Goal: Task Accomplishment & Management: Use online tool/utility

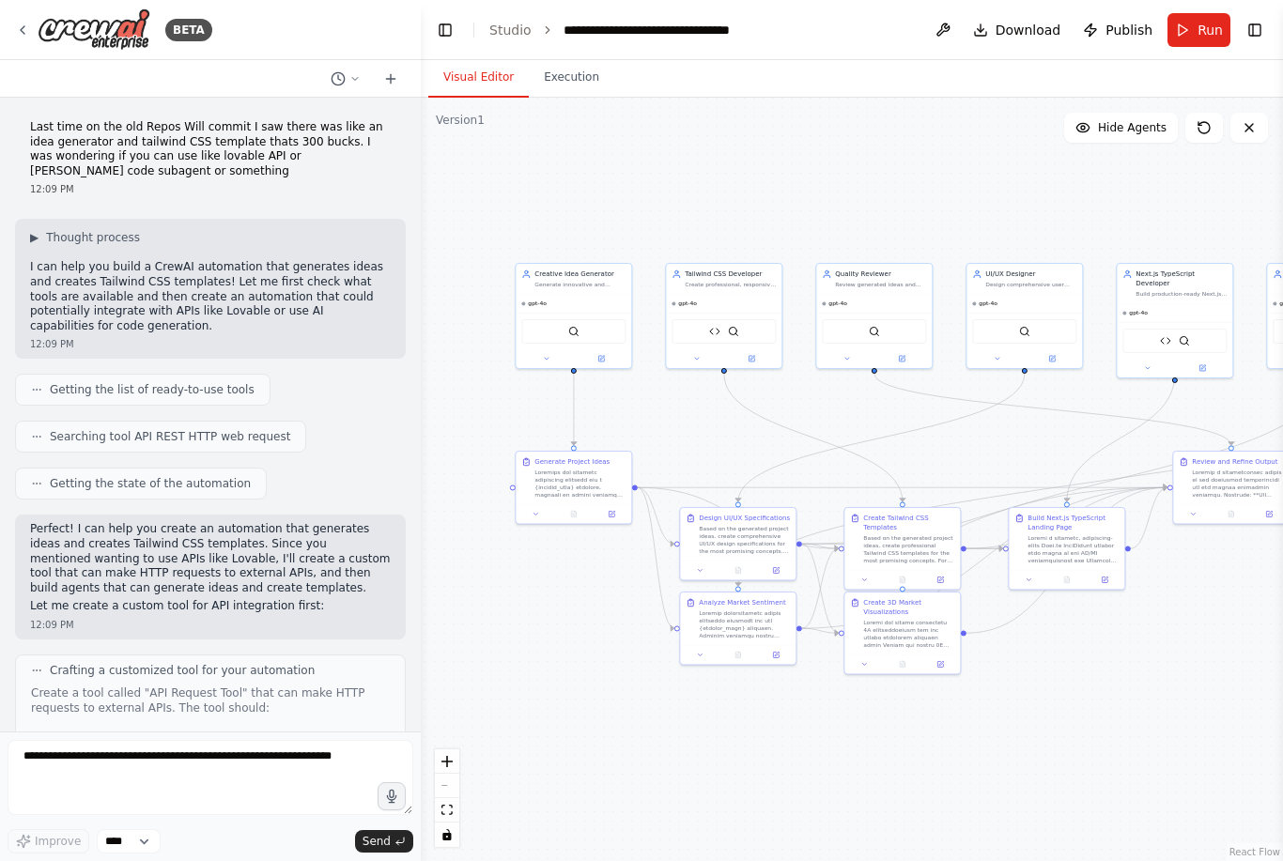
scroll to position [7451, 0]
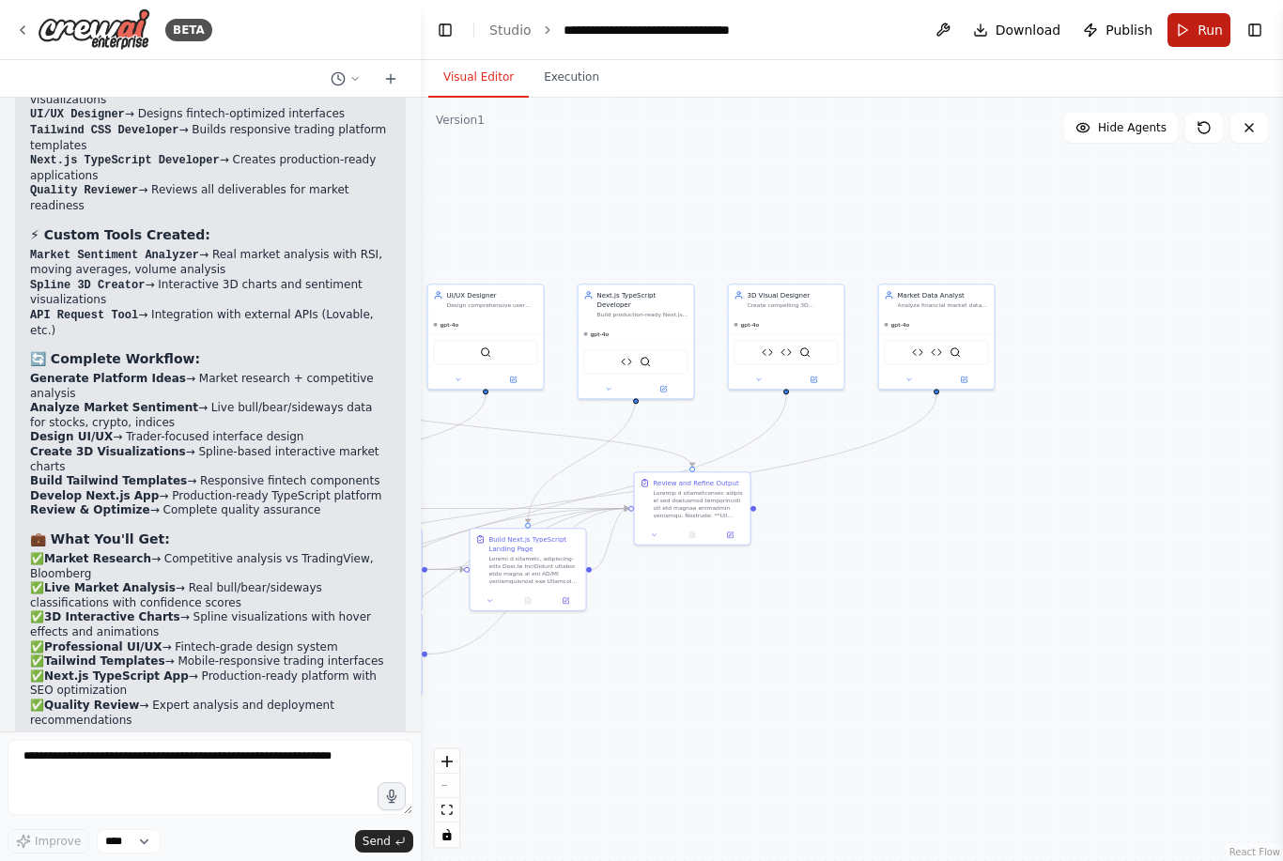
click at [1212, 31] on span "Run" at bounding box center [1209, 30] width 25 height 19
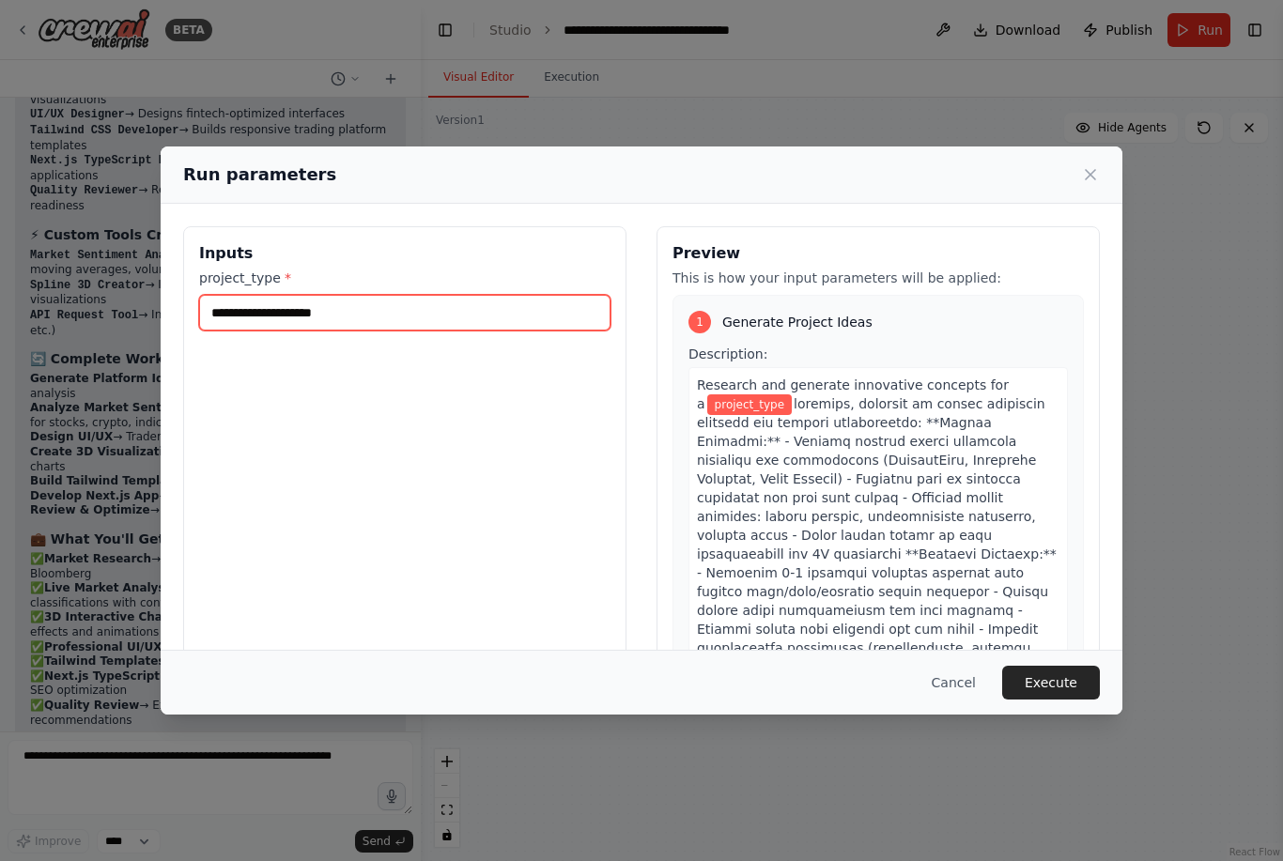
click at [437, 295] on input "project_type *" at bounding box center [404, 313] width 411 height 36
type input "**********"
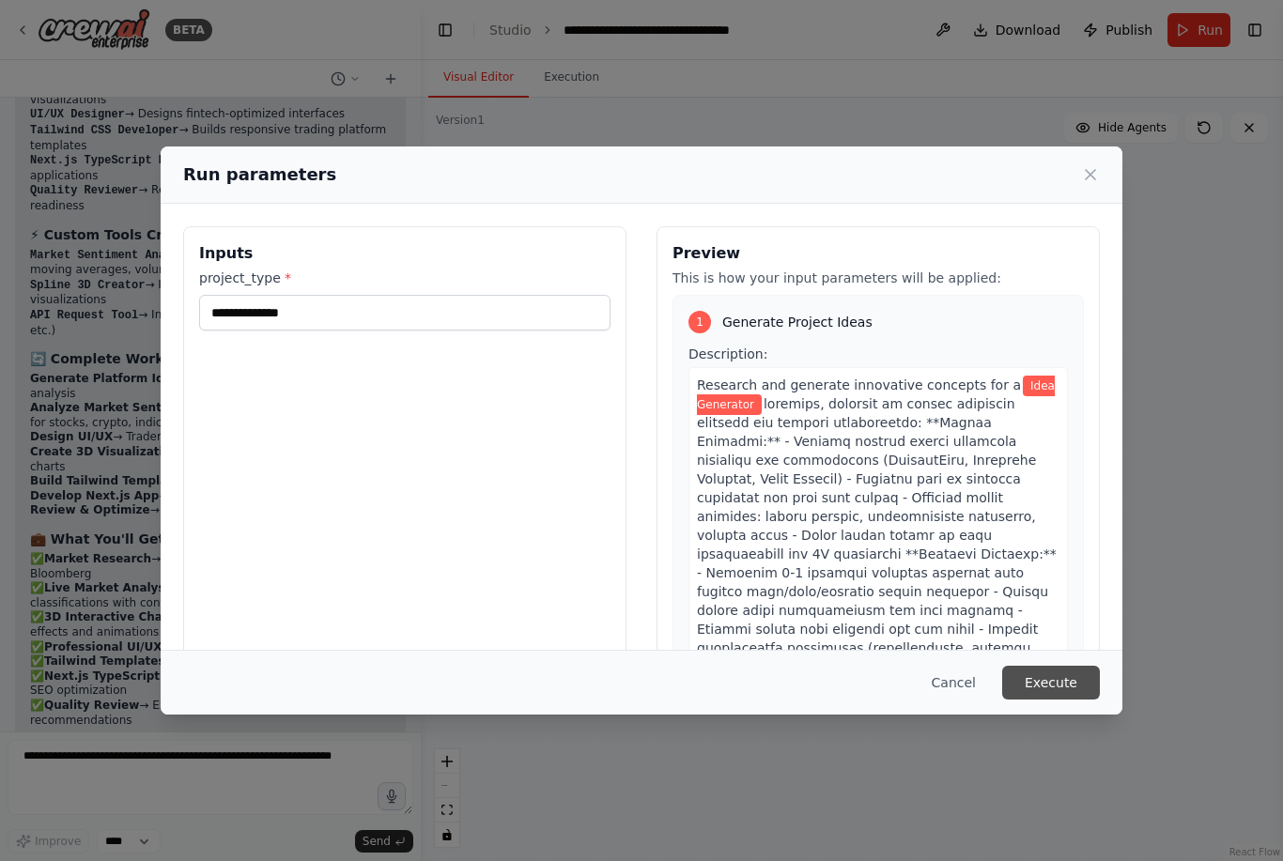
click at [1057, 698] on button "Execute" at bounding box center [1051, 683] width 98 height 34
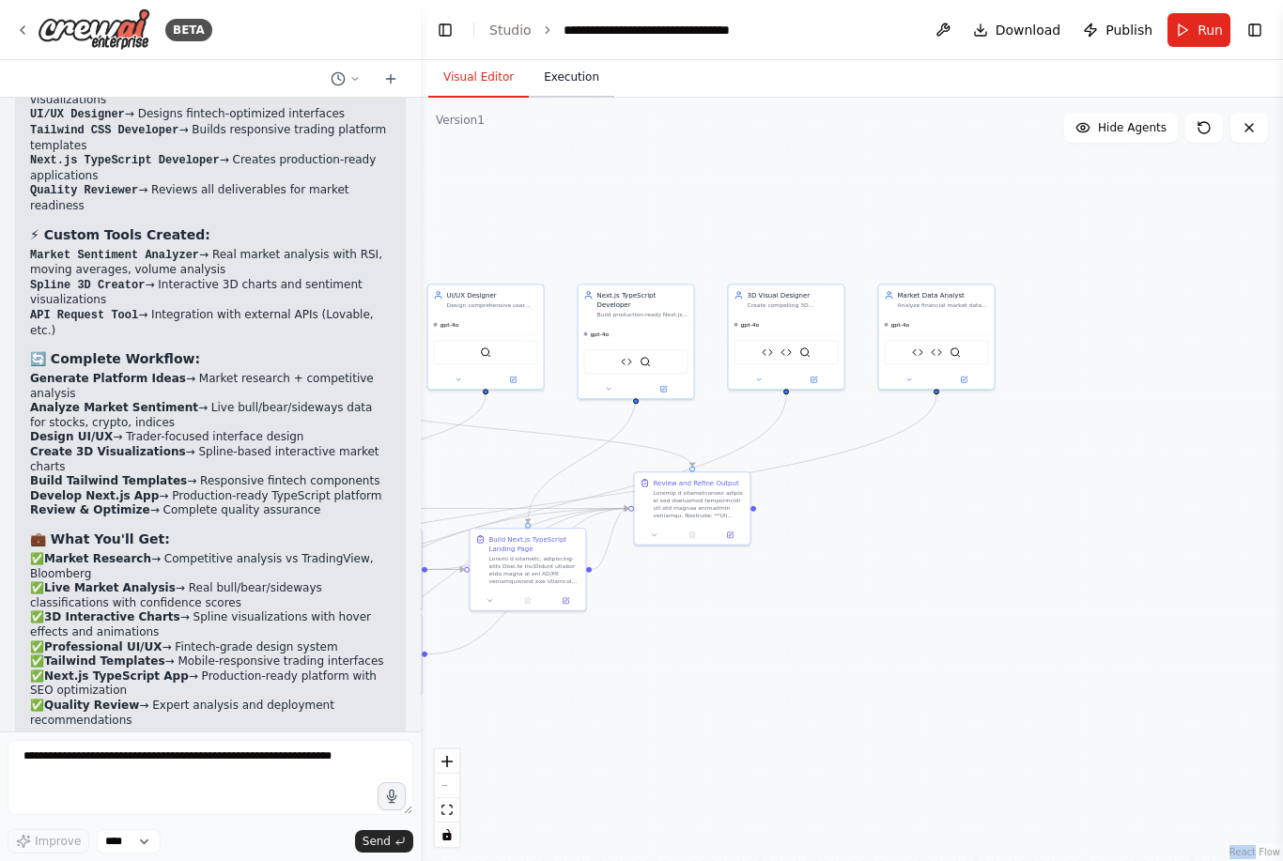
click at [569, 69] on button "Execution" at bounding box center [571, 77] width 85 height 39
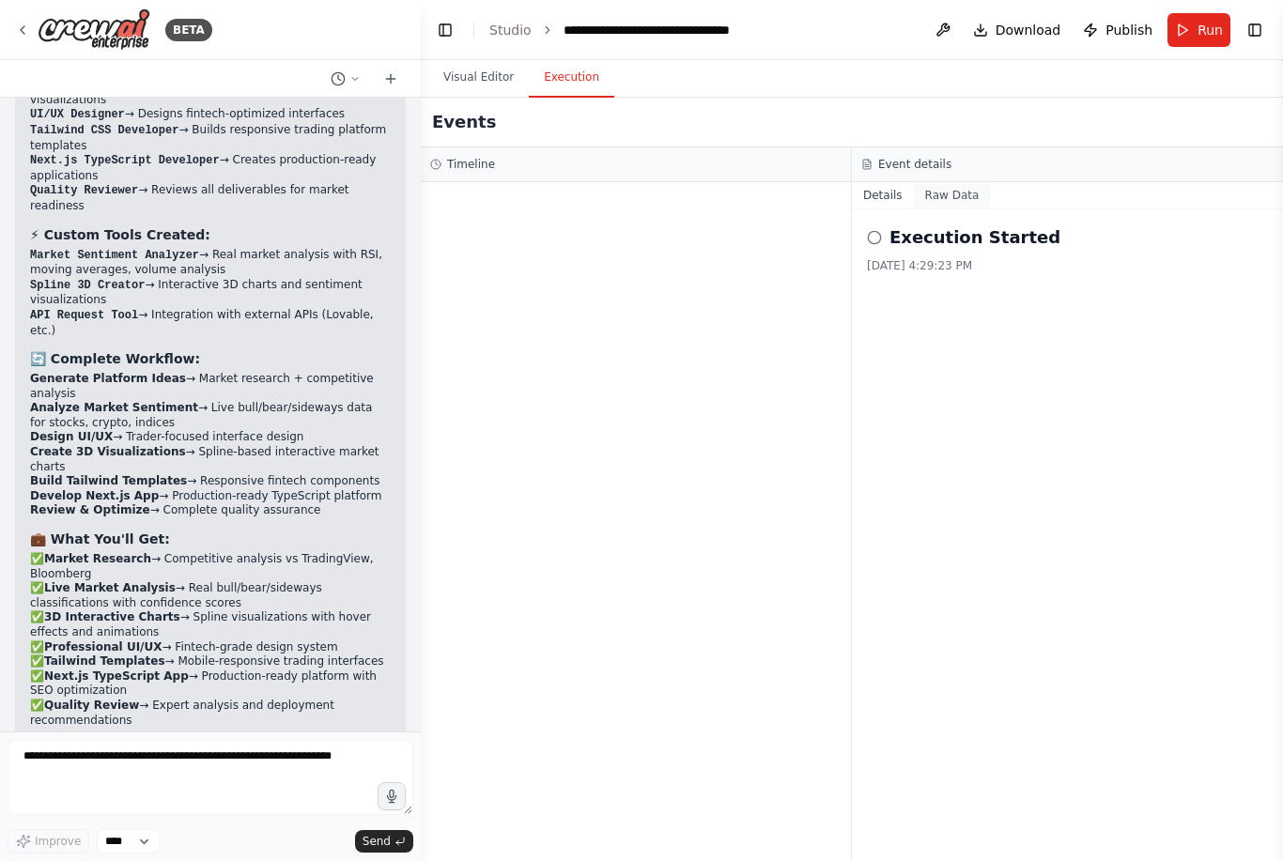
click at [952, 201] on button "Raw Data" at bounding box center [952, 195] width 77 height 26
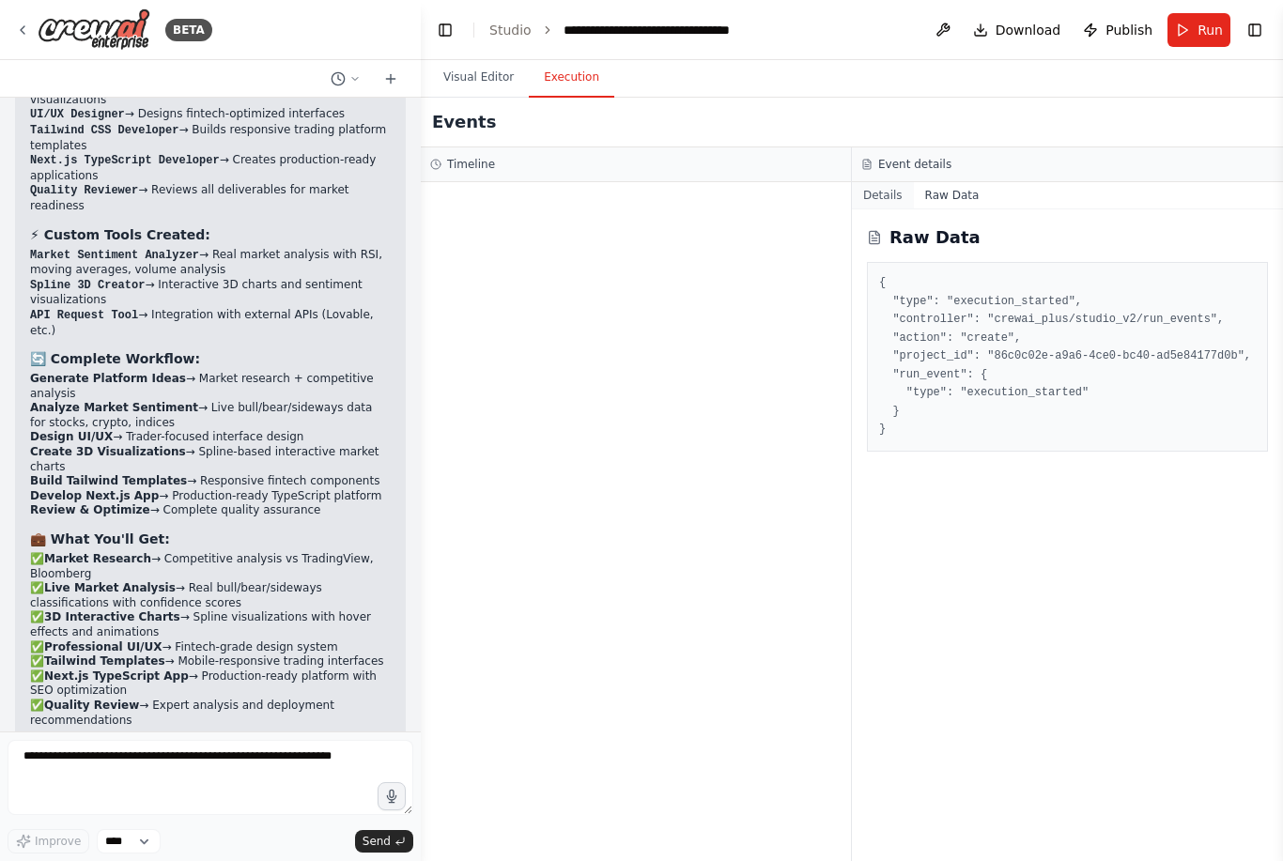
click at [885, 207] on button "Details" at bounding box center [883, 195] width 62 height 26
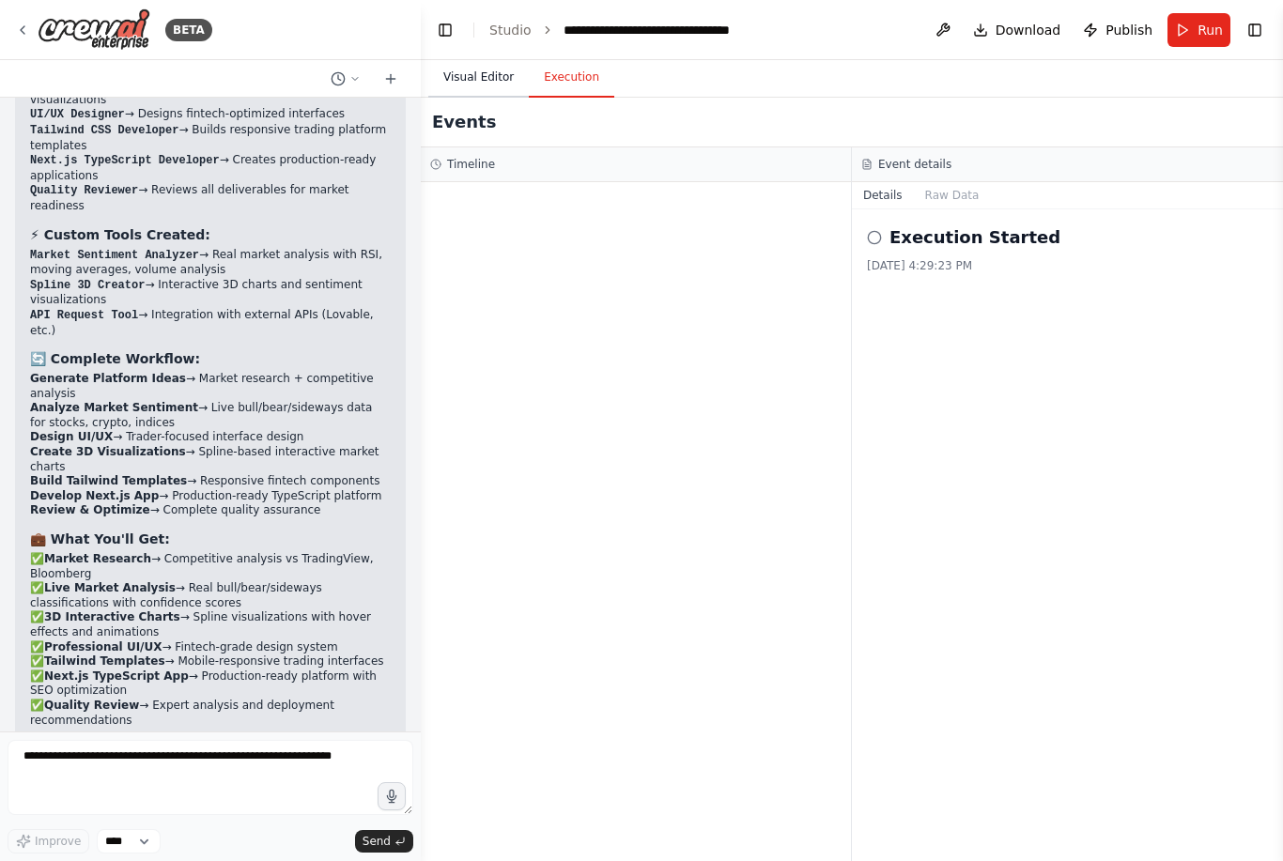
click at [457, 69] on button "Visual Editor" at bounding box center [478, 77] width 100 height 39
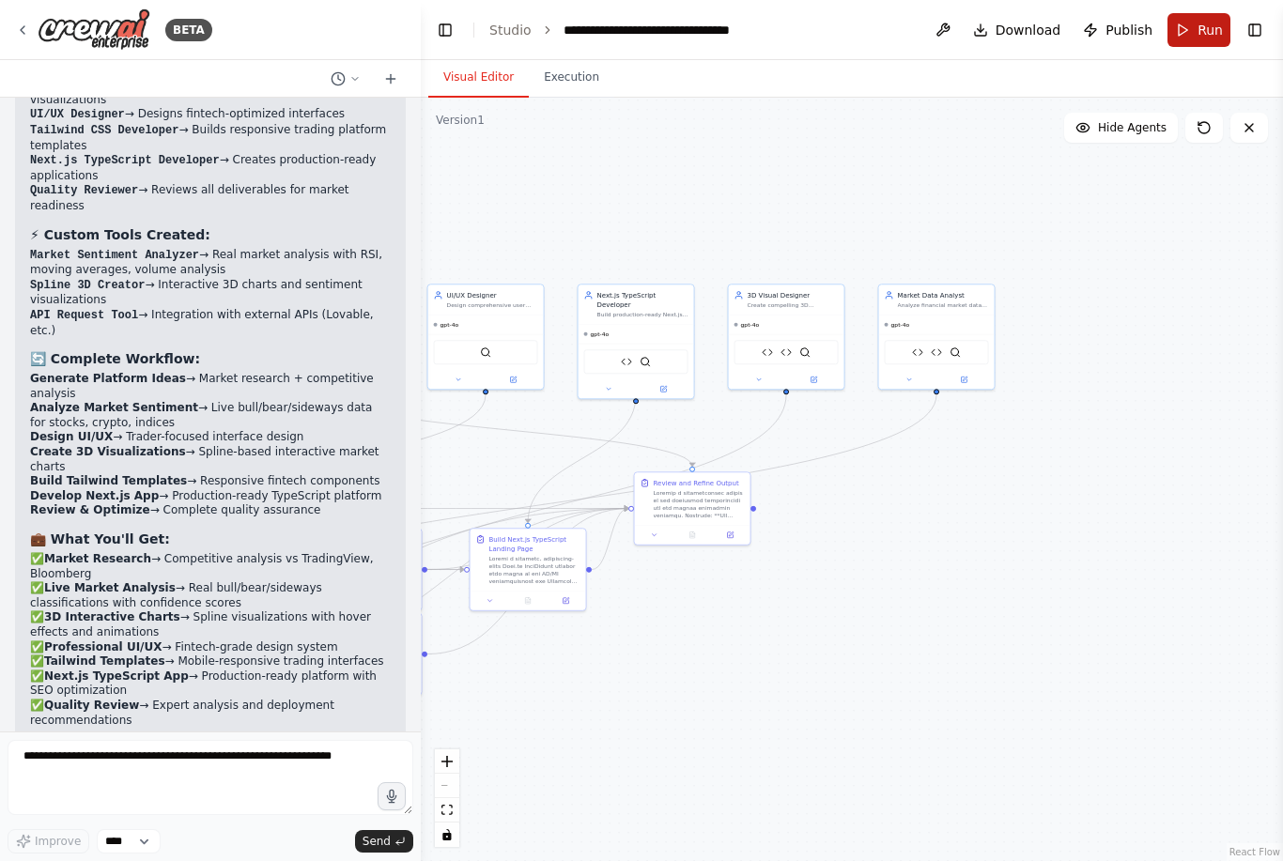
click at [1206, 30] on span "Run" at bounding box center [1209, 30] width 25 height 19
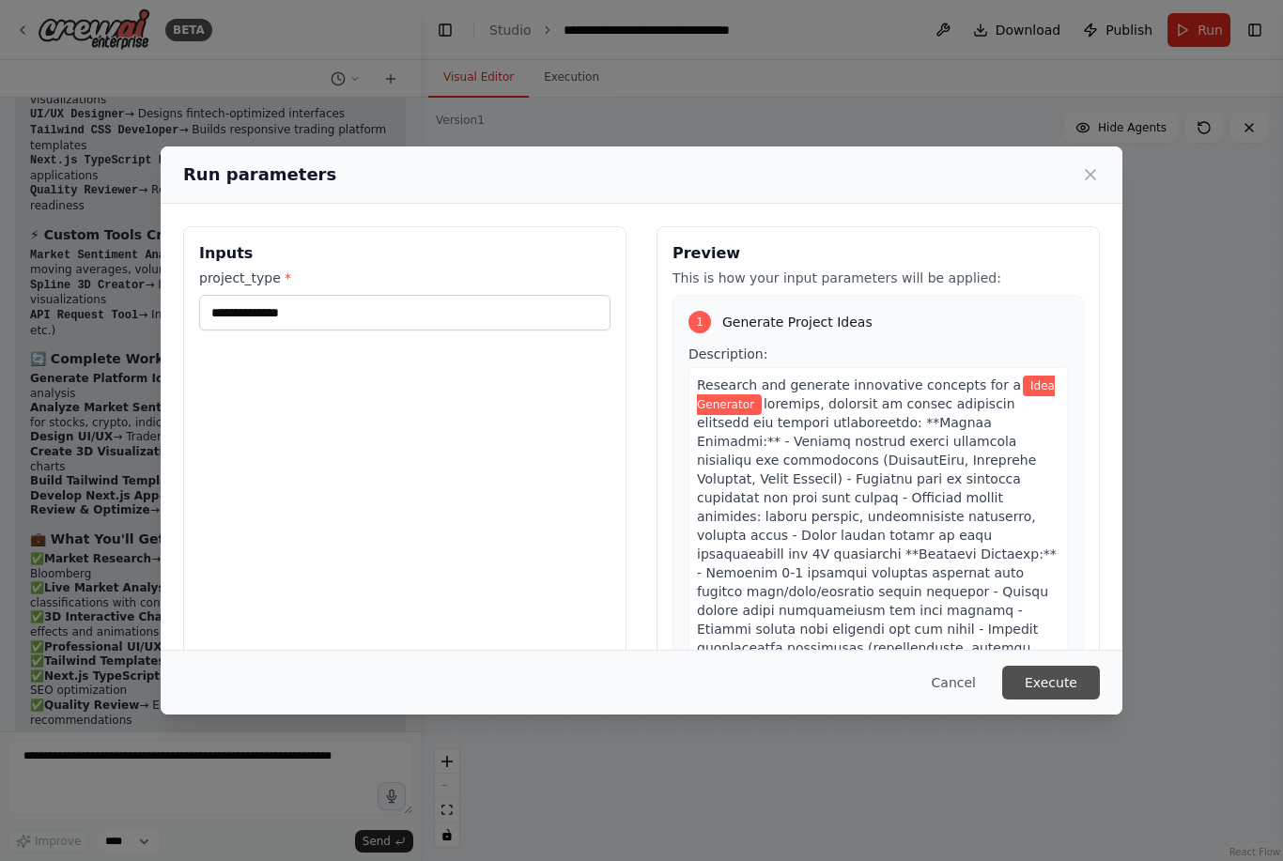
click at [1045, 700] on button "Execute" at bounding box center [1051, 683] width 98 height 34
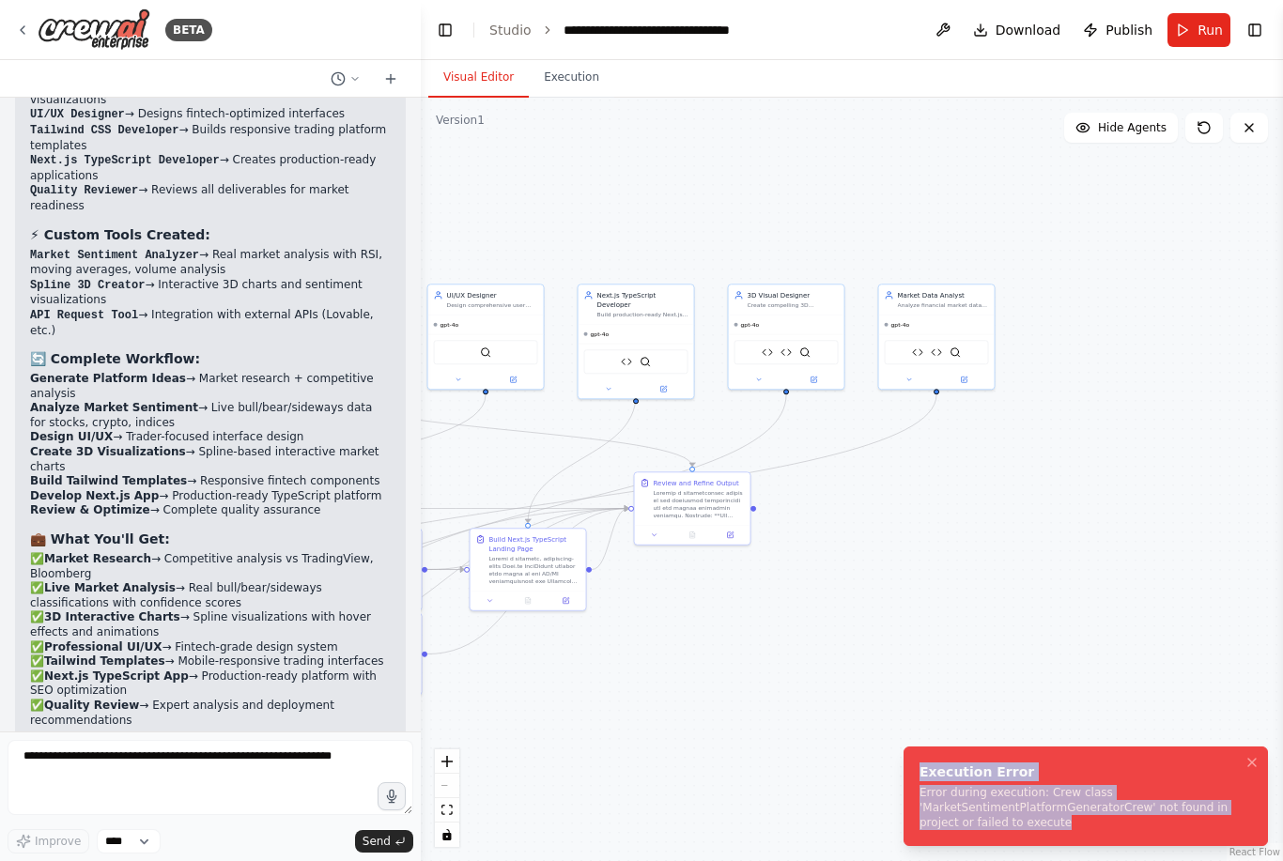
drag, startPoint x: 921, startPoint y: 774, endPoint x: 1117, endPoint y: 816, distance: 200.7
click at [1117, 816] on div "Execution Error Error during execution: Crew class 'MarketSentimentPlatformGene…" at bounding box center [1081, 796] width 325 height 68
copy div "Execution Error Error during execution: Crew class 'MarketSentimentPlatformGene…"
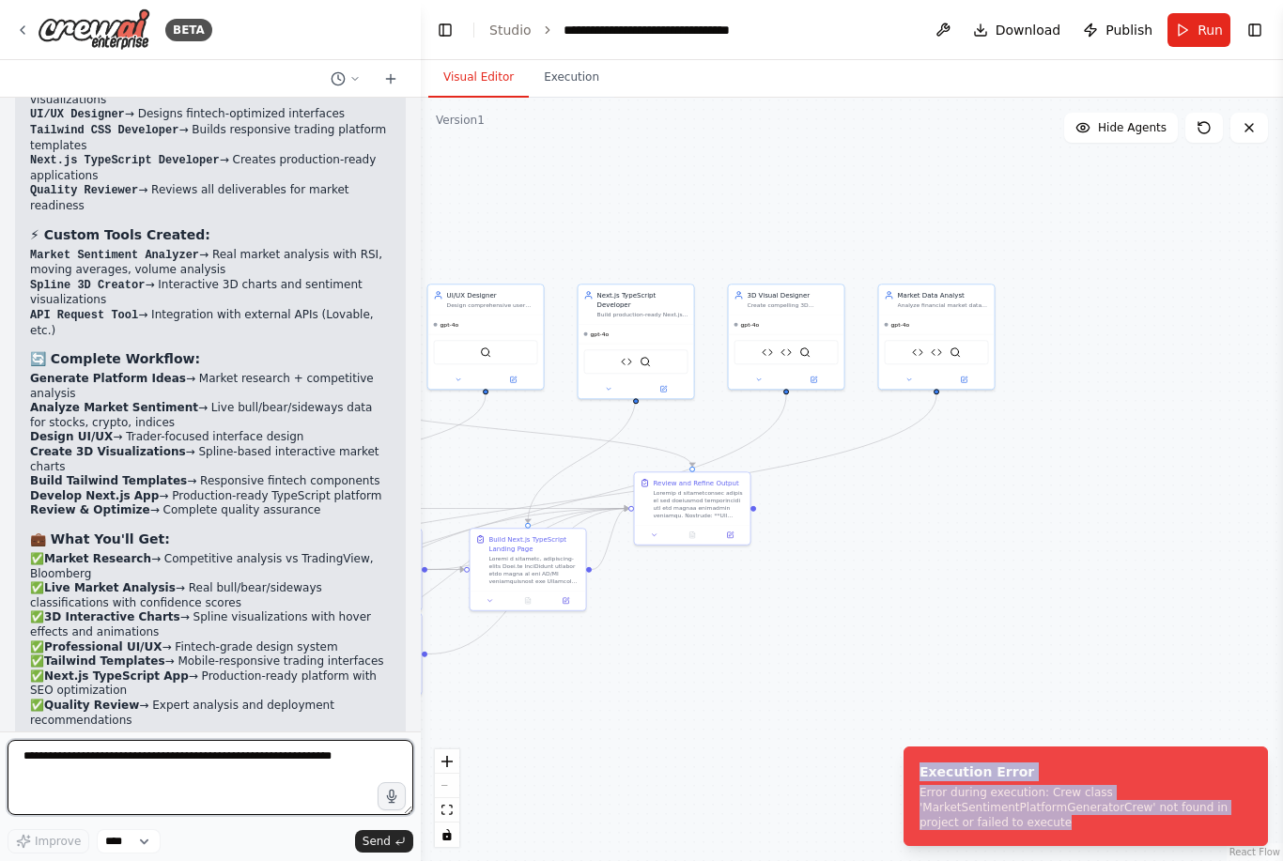
click at [243, 760] on textarea at bounding box center [211, 777] width 406 height 75
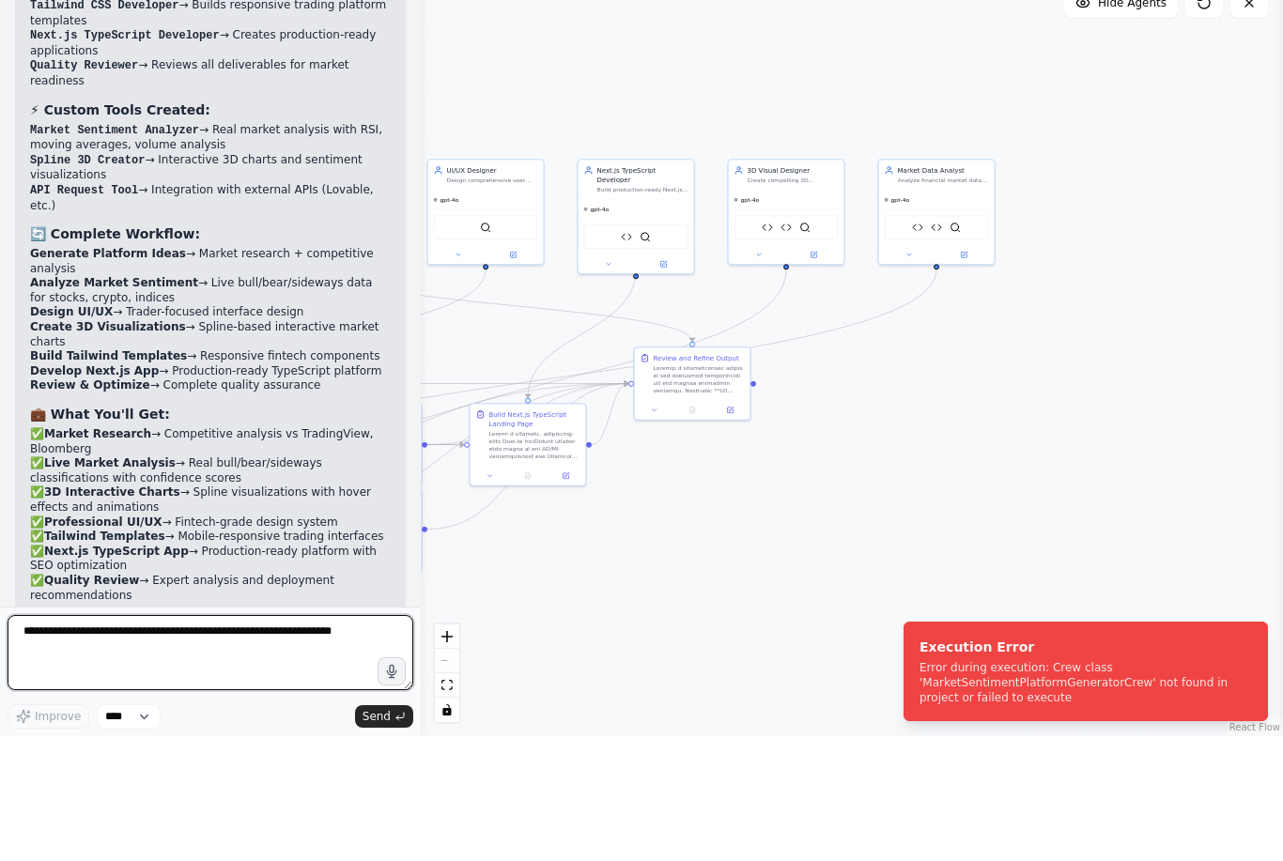
scroll to position [60, 0]
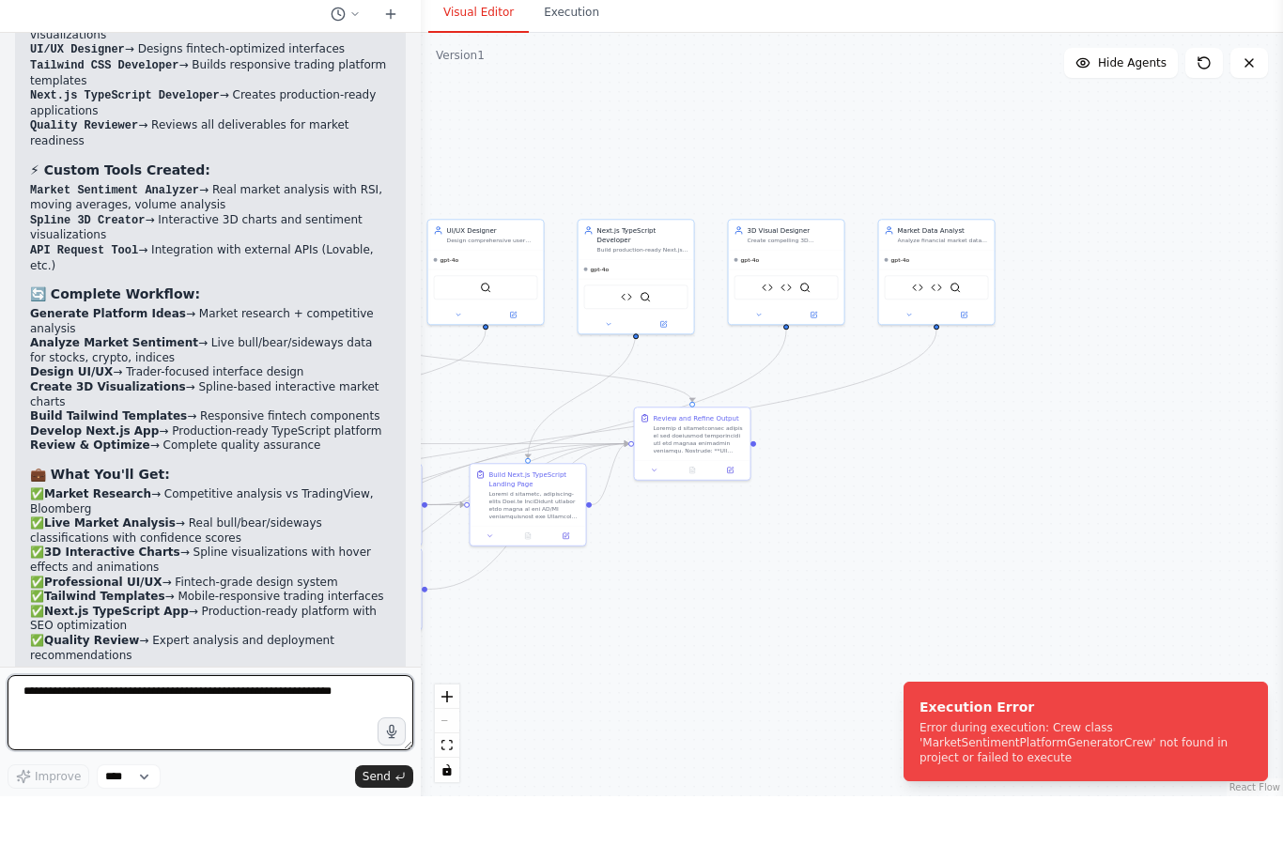
click at [198, 740] on textarea at bounding box center [211, 777] width 406 height 75
paste textarea "**********"
type textarea "**********"
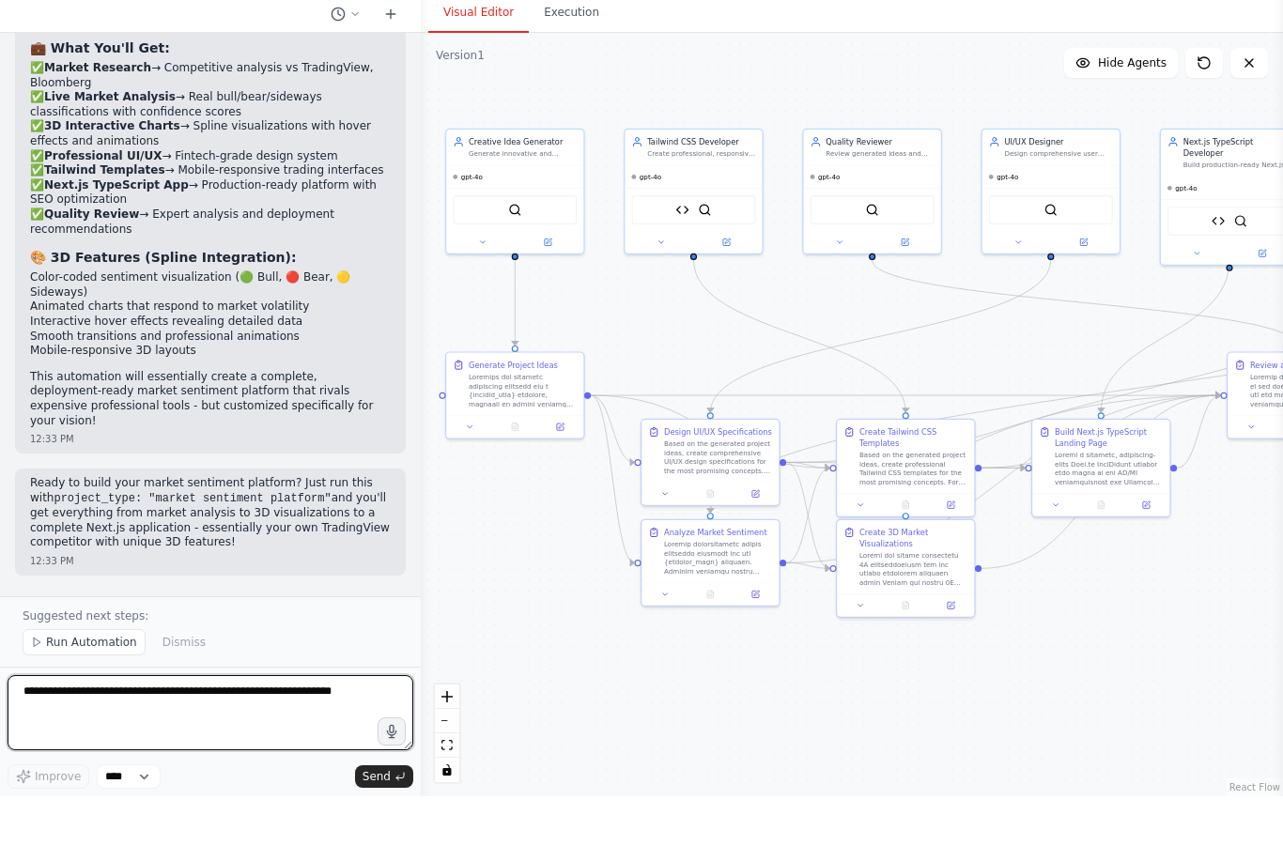
scroll to position [7891, 0]
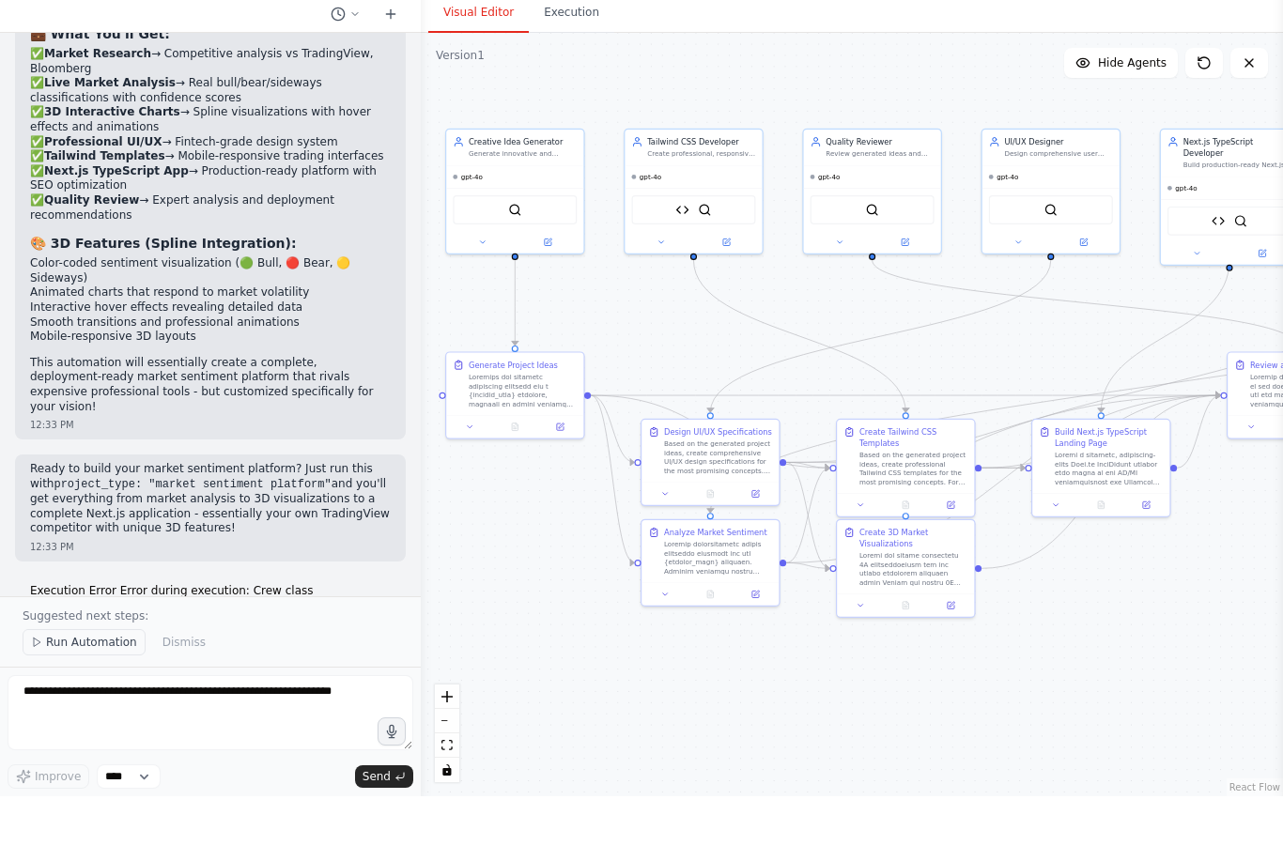
click at [69, 700] on span "Run Automation" at bounding box center [91, 707] width 91 height 15
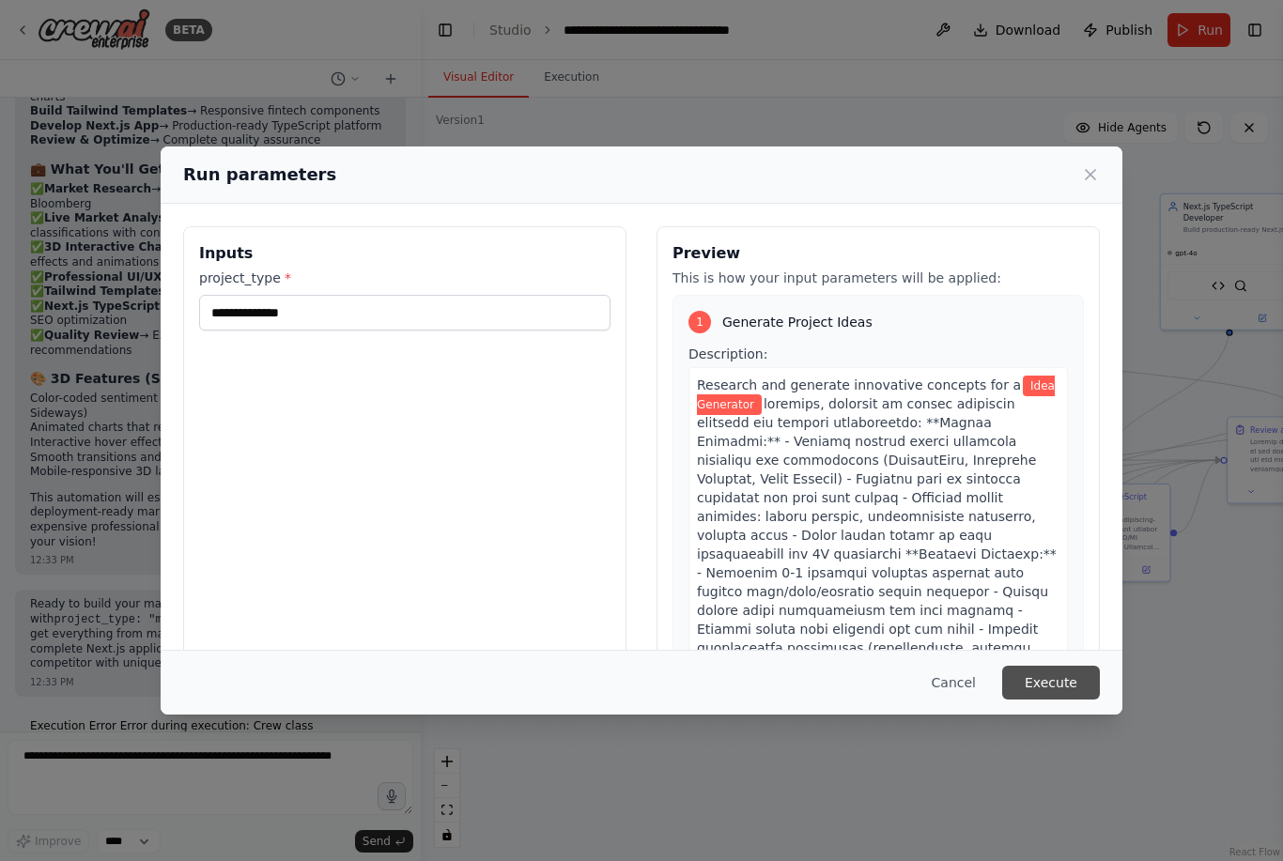
click at [1064, 700] on button "Execute" at bounding box center [1051, 683] width 98 height 34
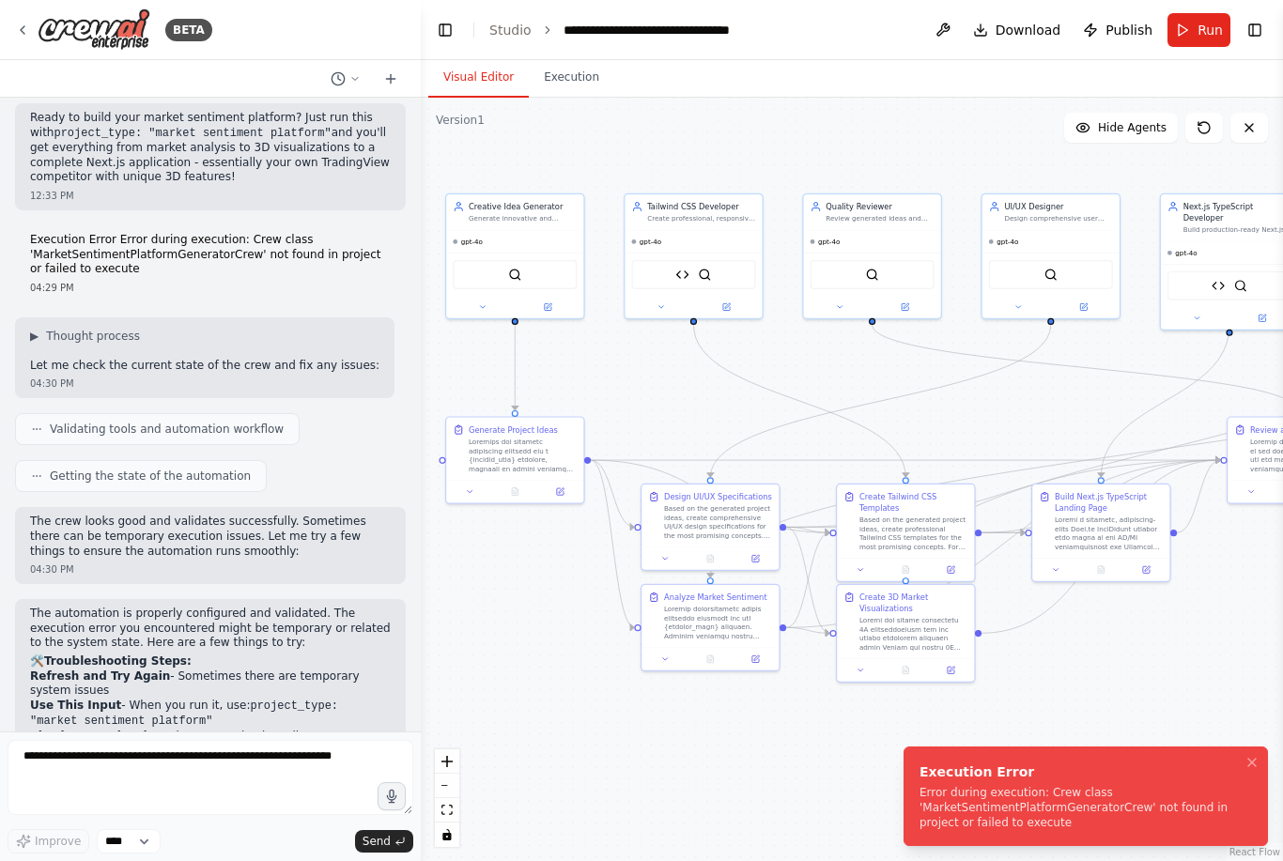
scroll to position [8321, 0]
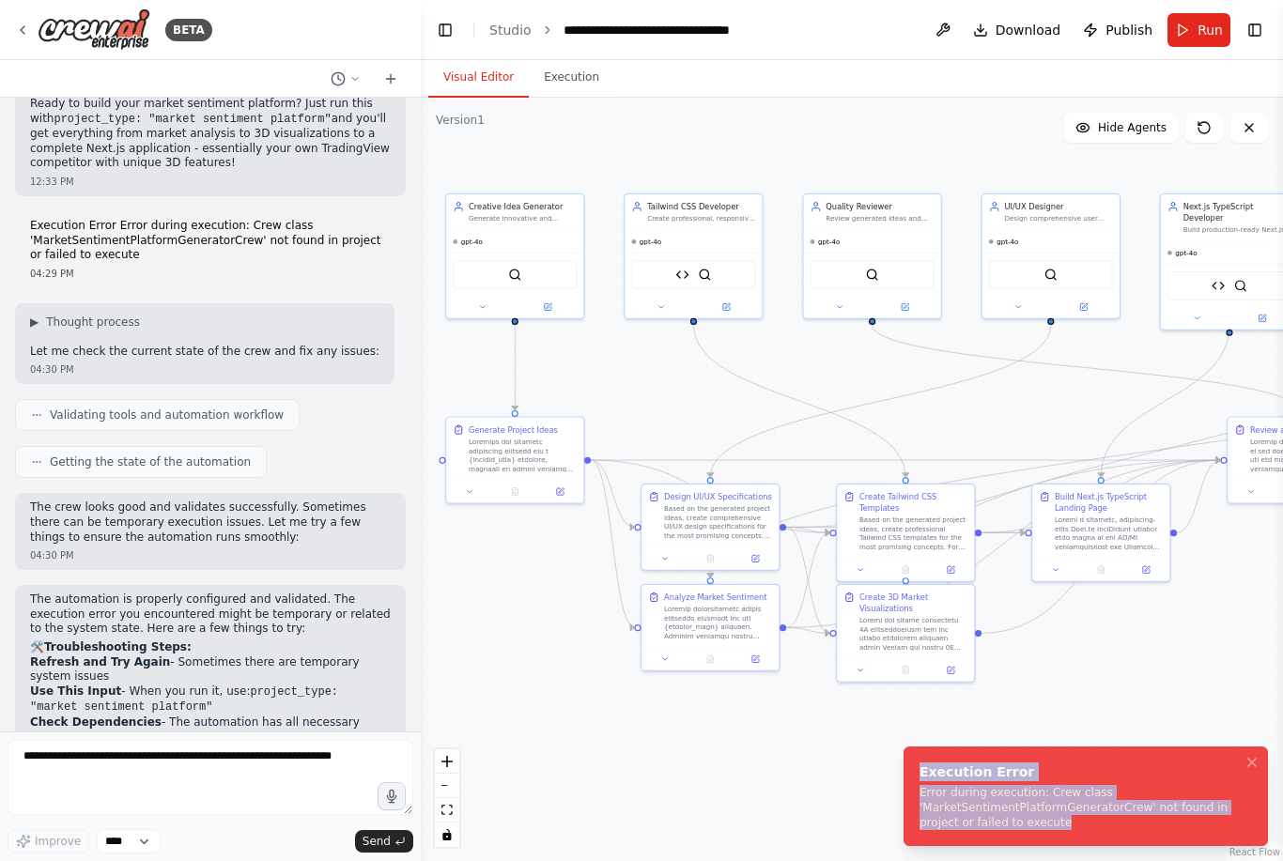
drag, startPoint x: 920, startPoint y: 772, endPoint x: 1079, endPoint y: 828, distance: 168.4
click at [1079, 828] on div "Execution Error Error during execution: Crew class 'MarketSentimentPlatformGene…" at bounding box center [1081, 796] width 325 height 68
copy div "Execution Error Error during execution: Crew class 'MarketSentimentPlatformGene…"
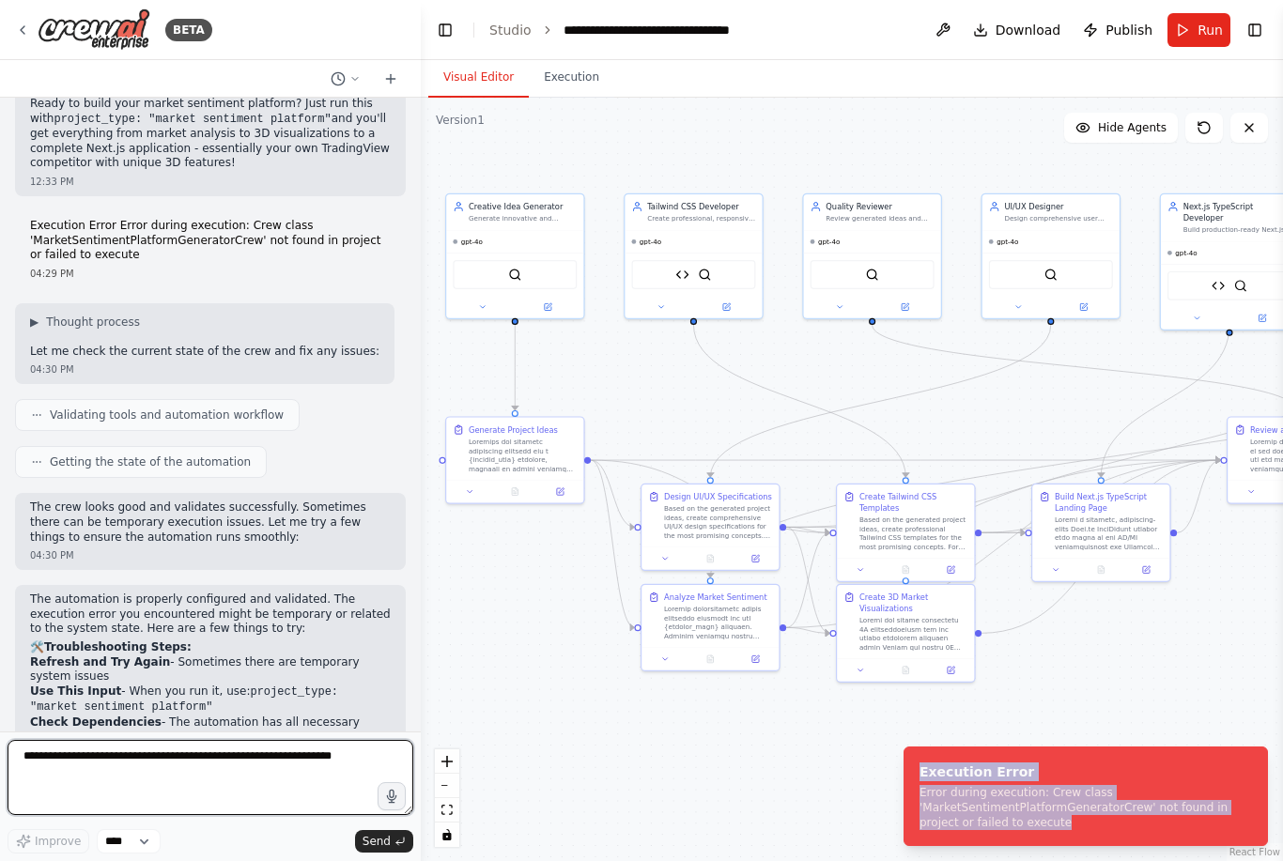
click at [267, 751] on textarea at bounding box center [211, 777] width 406 height 75
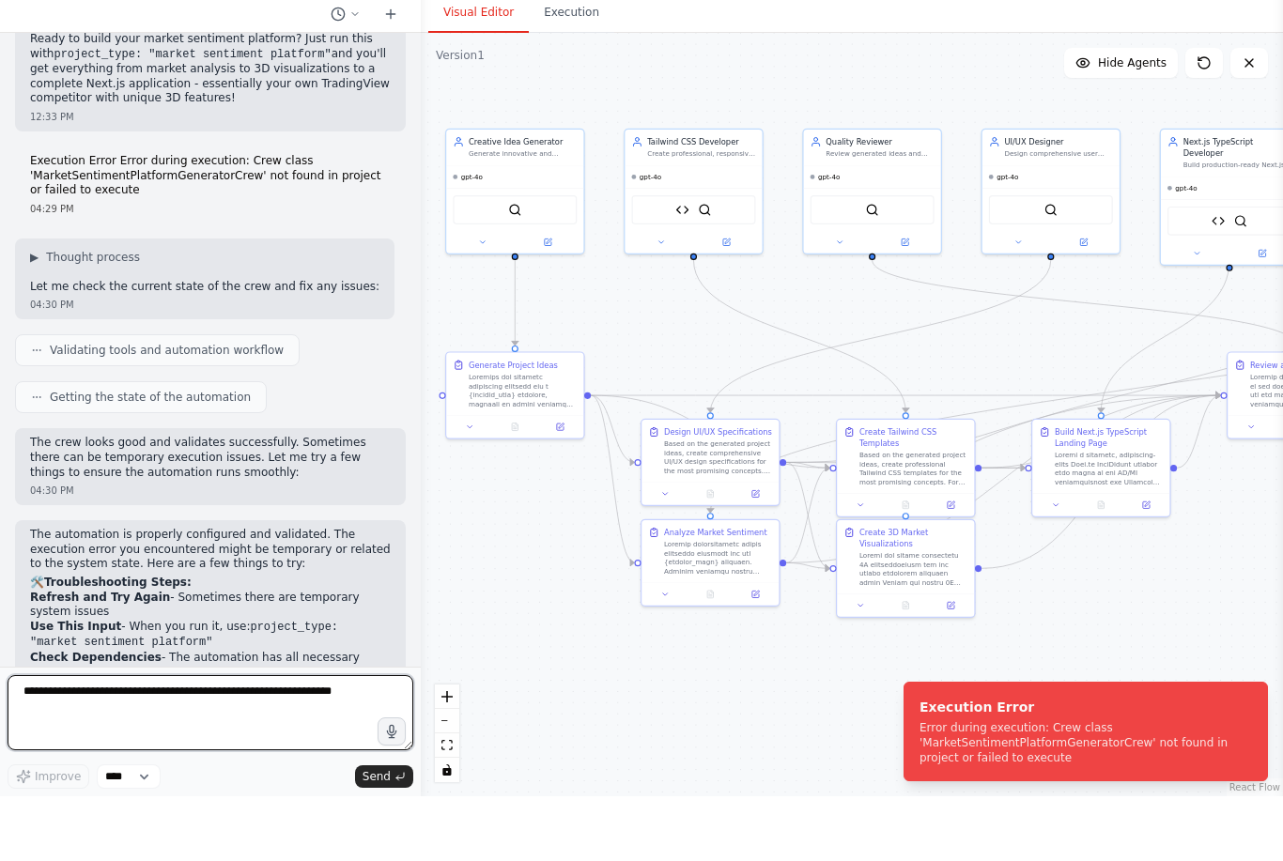
paste textarea "**********"
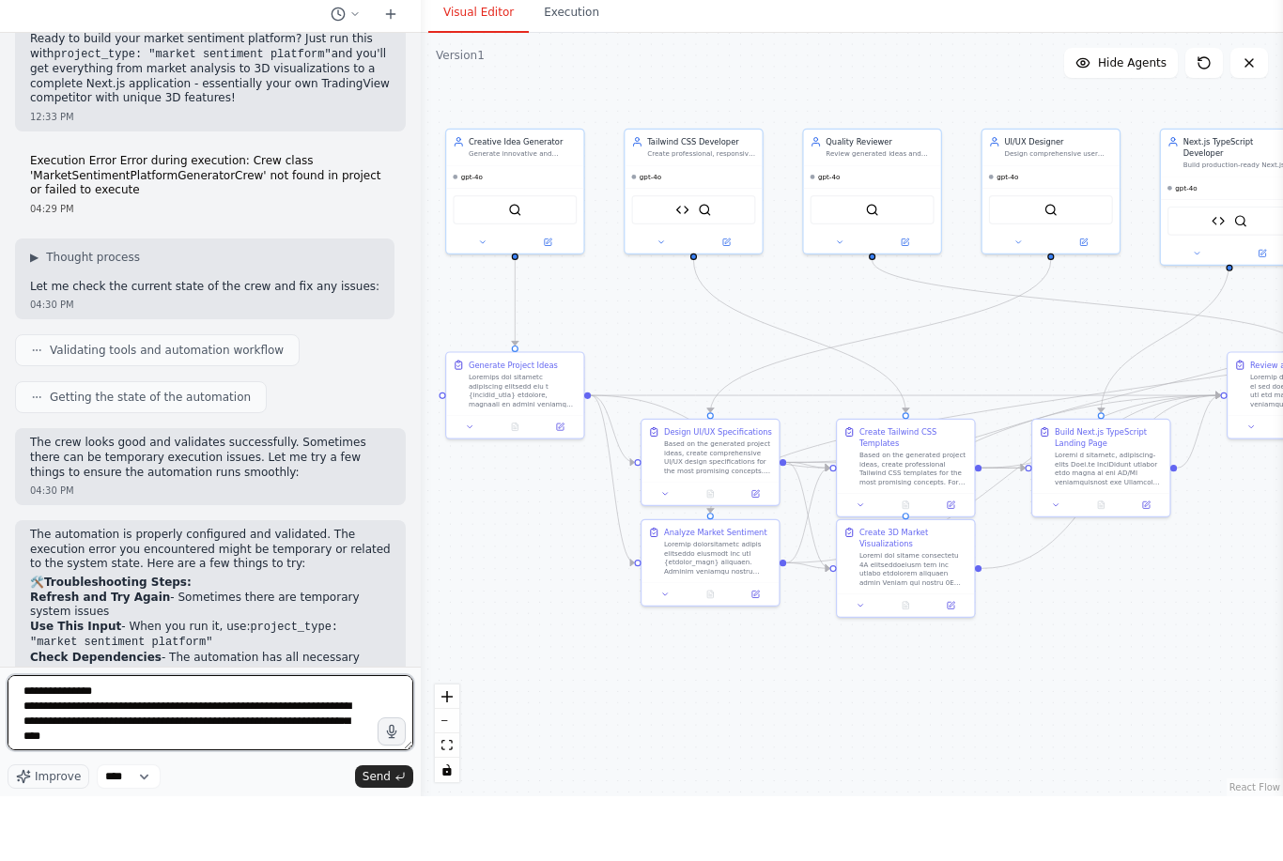
type textarea "**********"
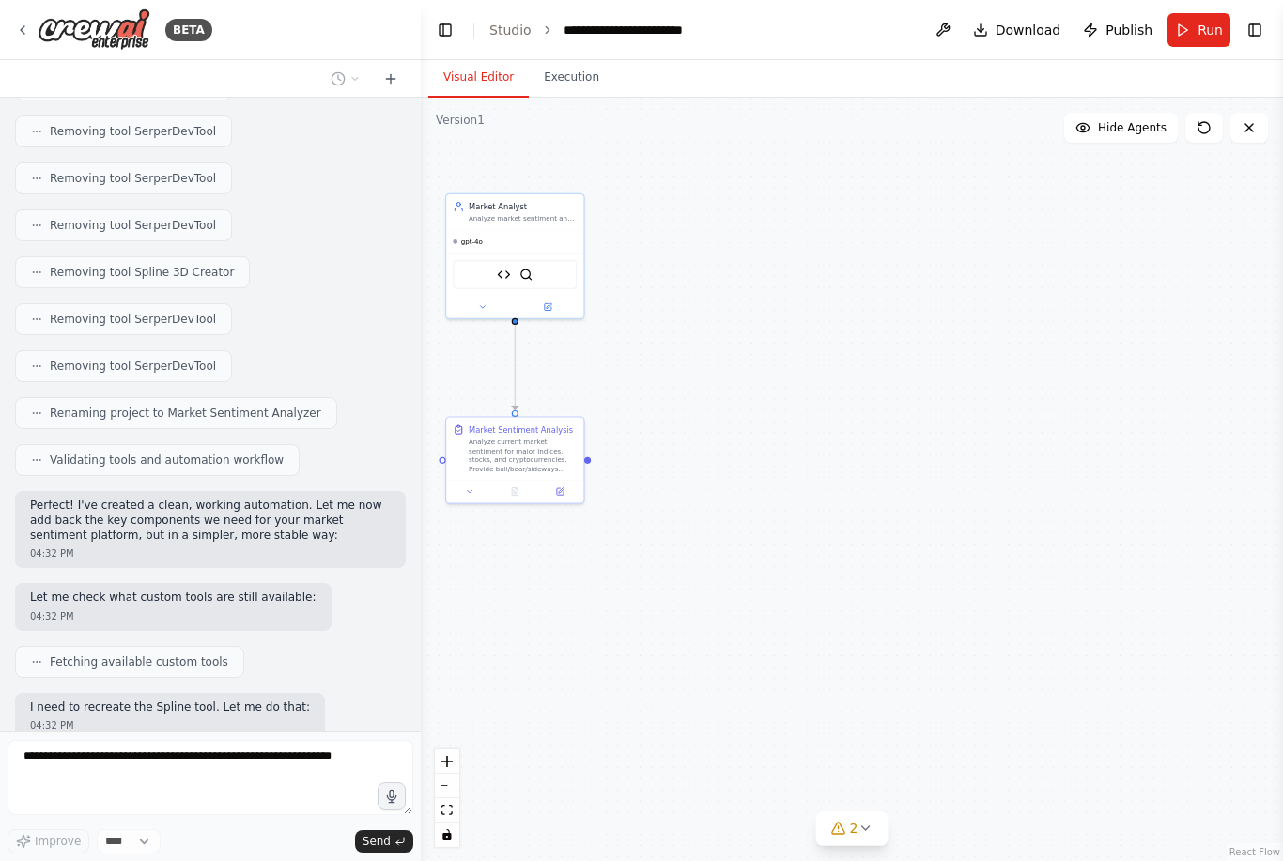
scroll to position [10761, 0]
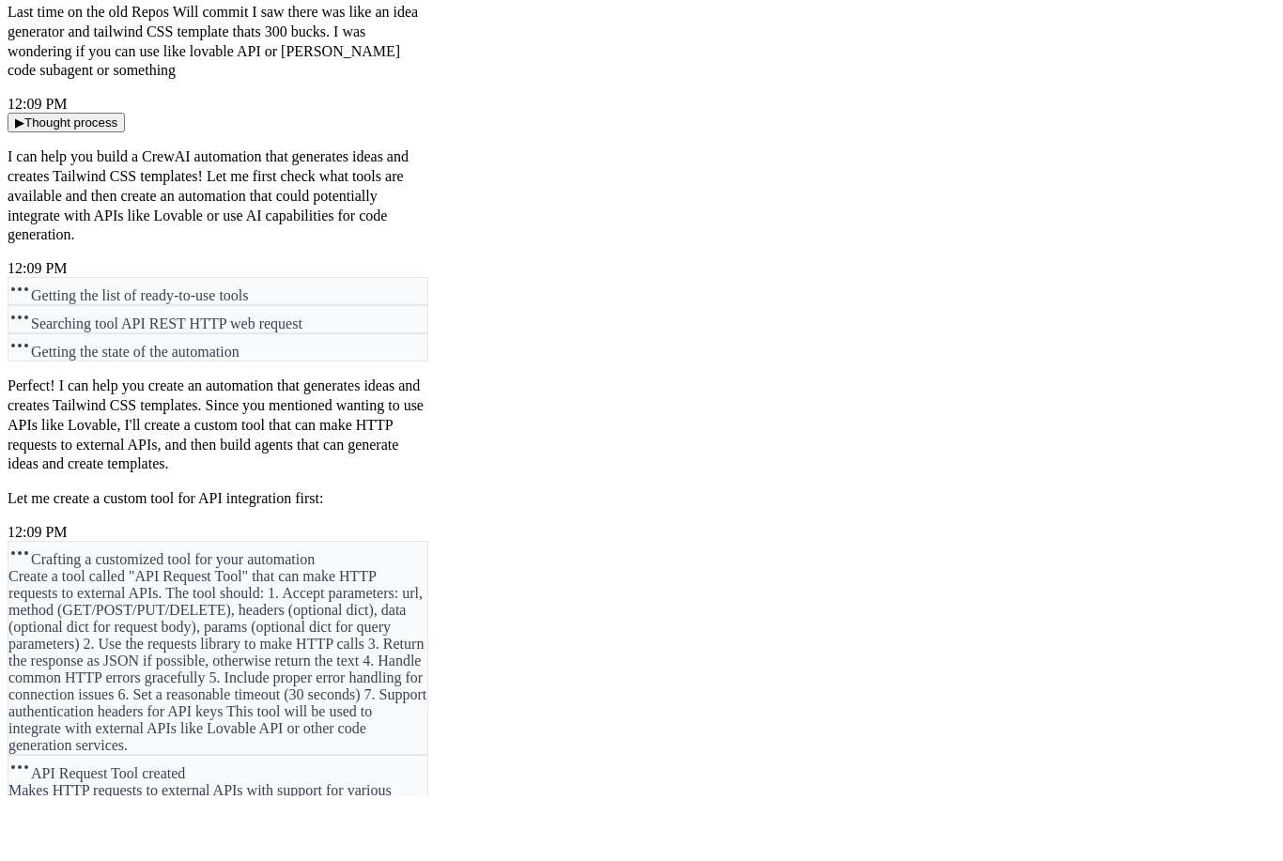
scroll to position [10911, 0]
type textarea "********"
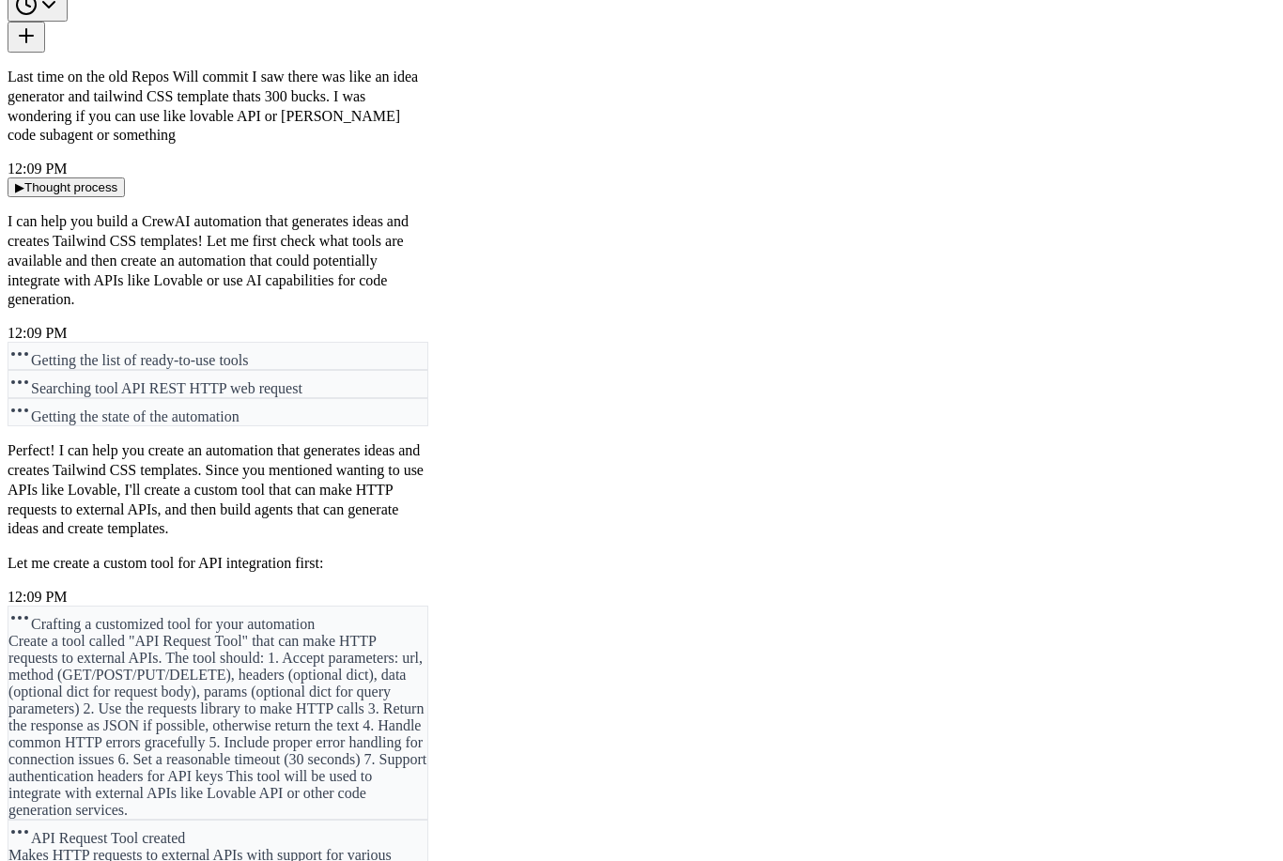
drag, startPoint x: 922, startPoint y: 803, endPoint x: 1084, endPoint y: 800, distance: 161.5
copy div "MarketSentimentAnalyzerCrew"
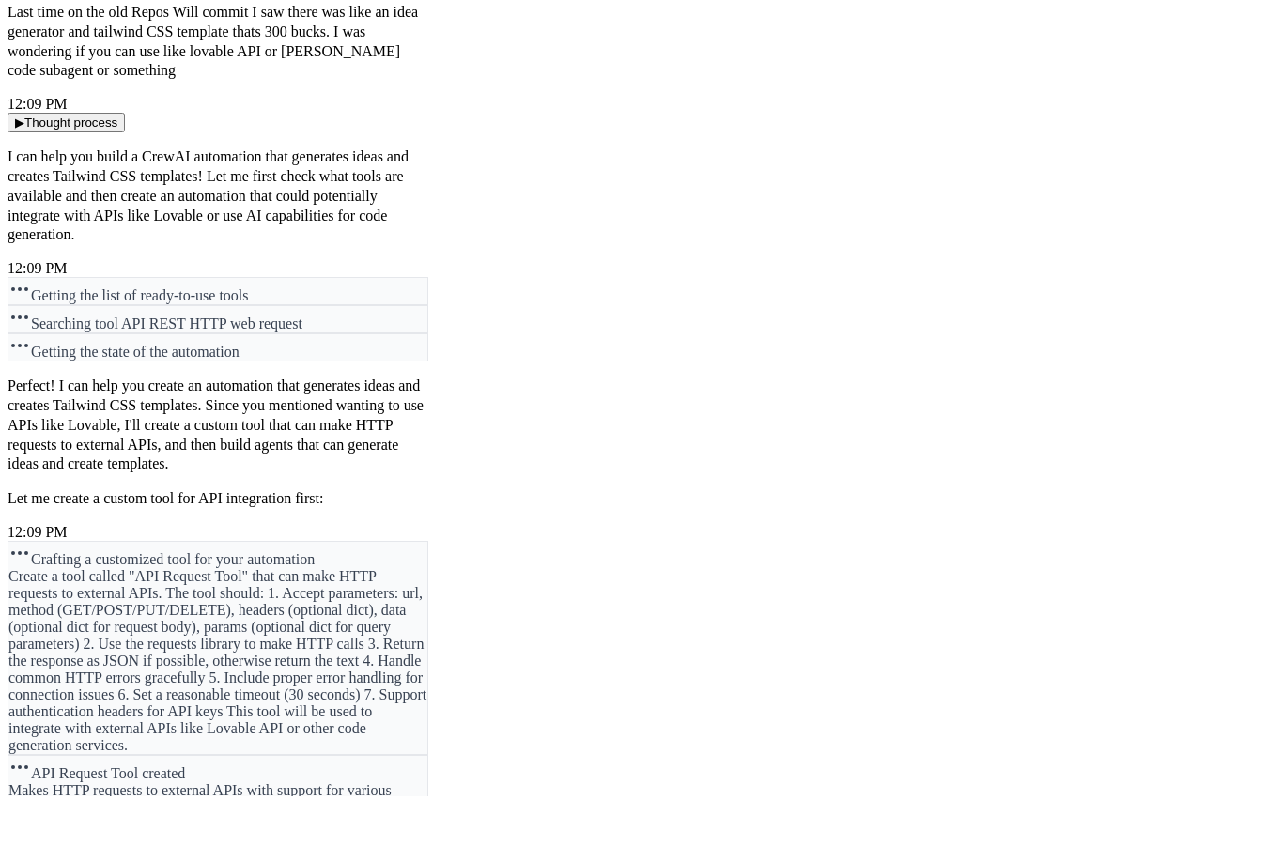
paste textarea "**********"
type textarea "**********"
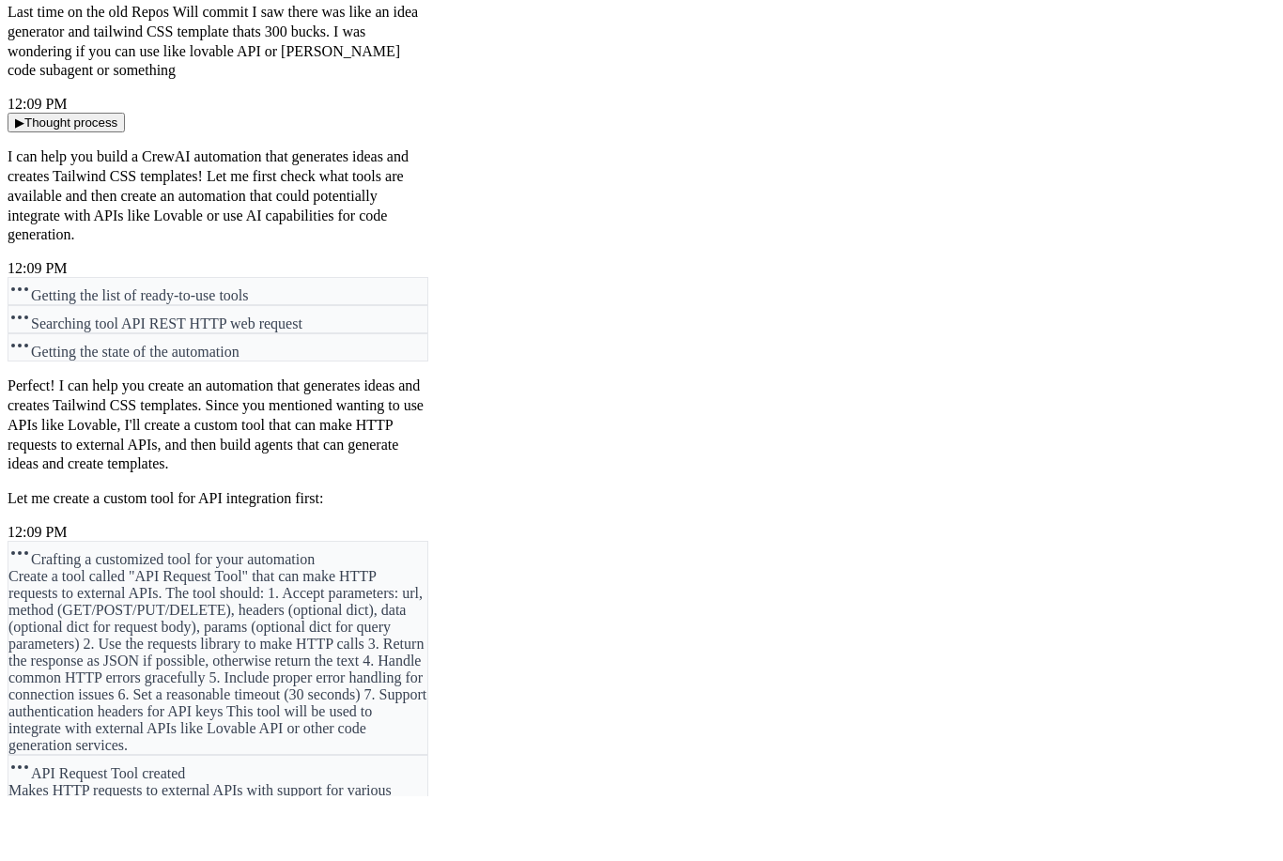
scroll to position [12757, 0]
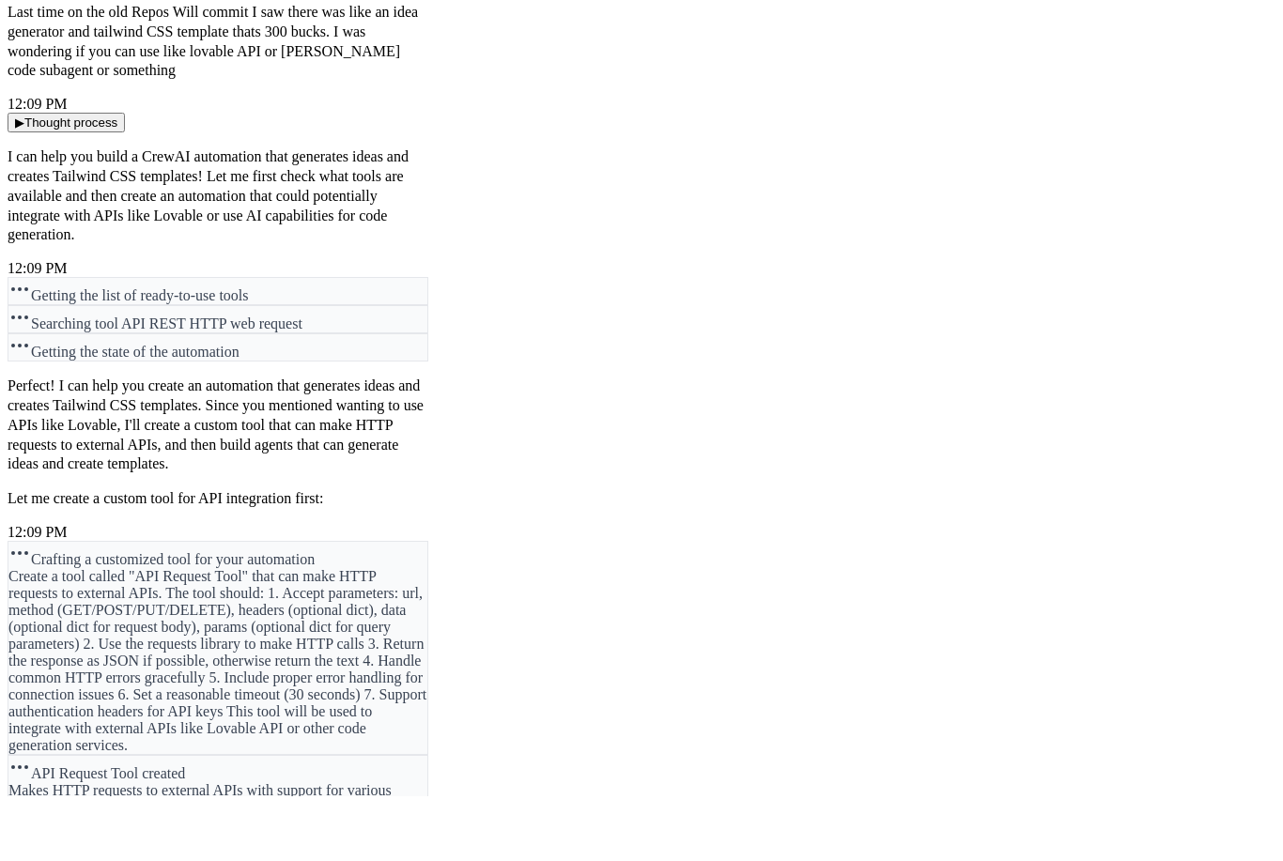
type textarea "**********"
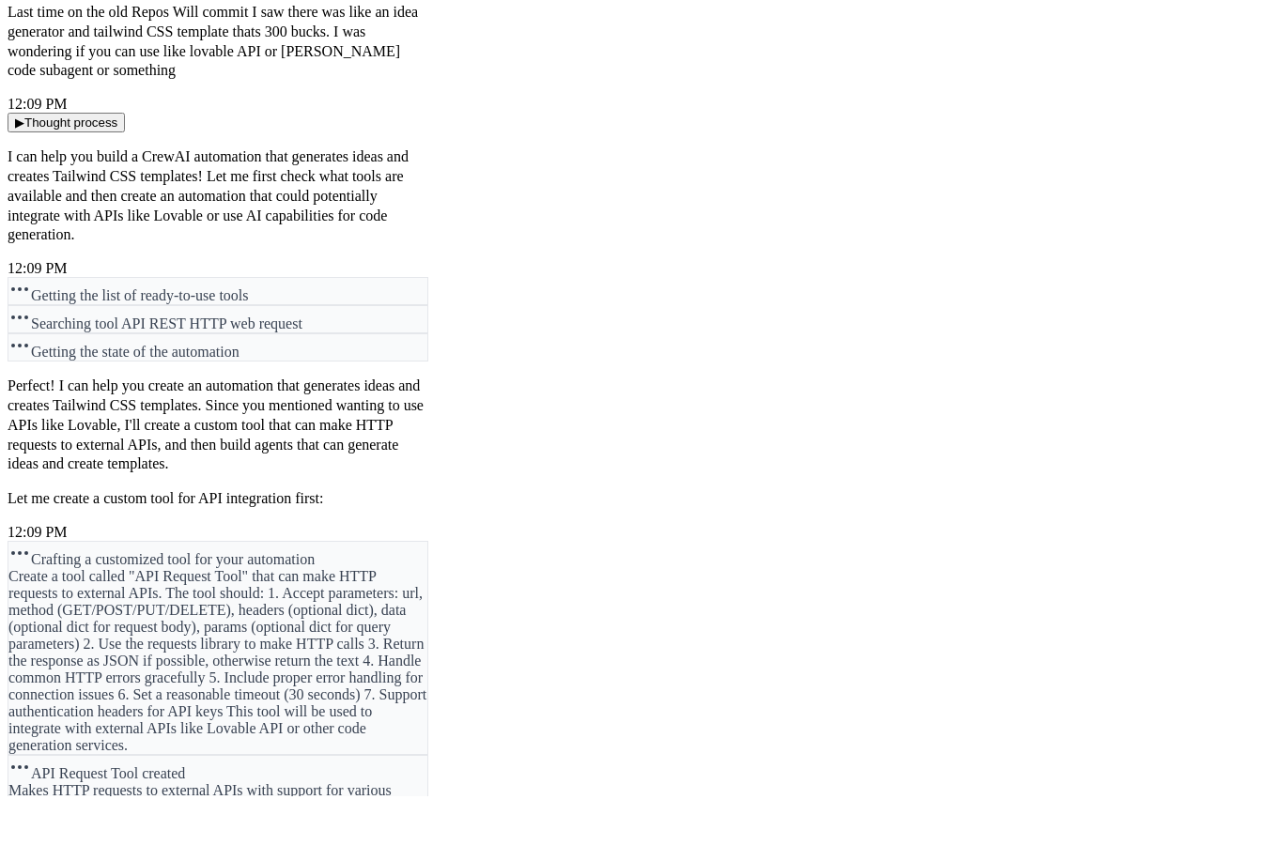
scroll to position [13226, 0]
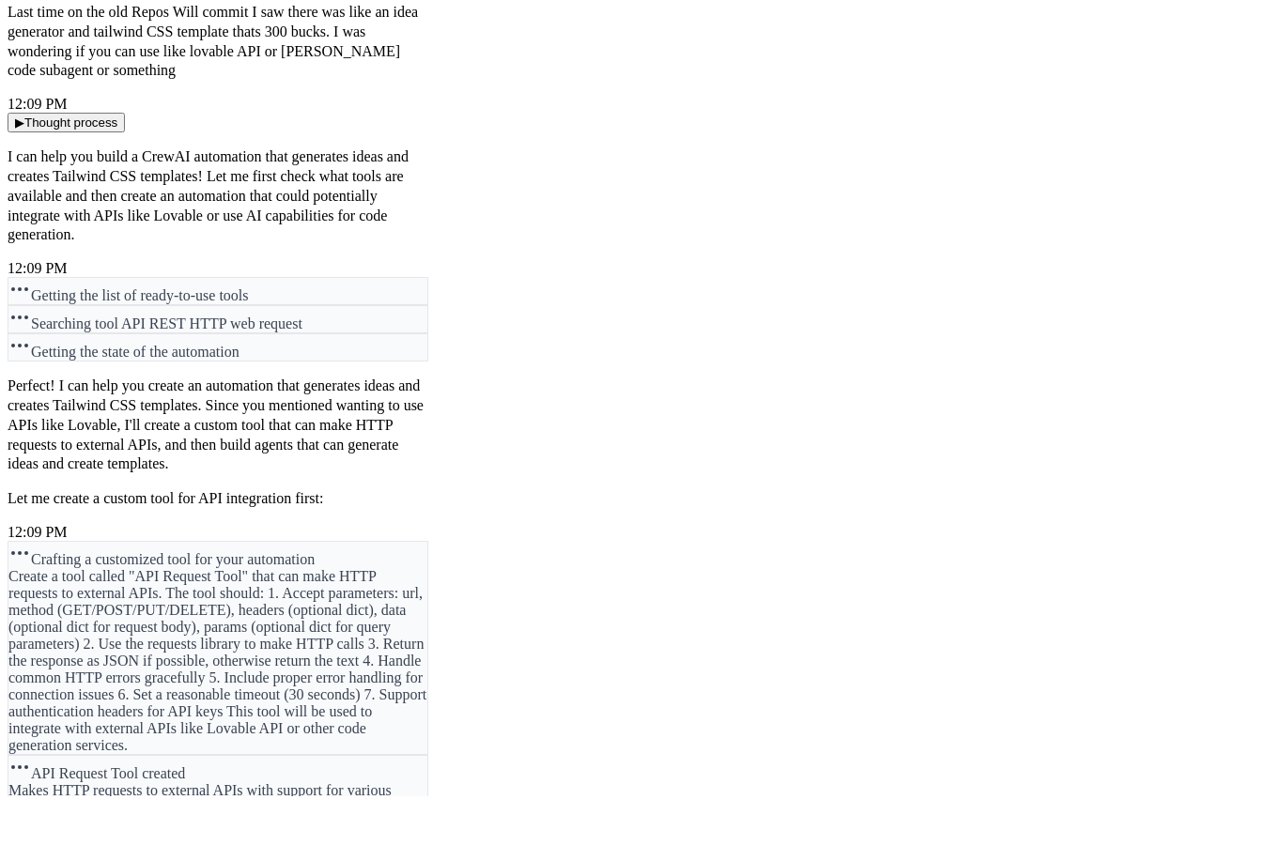
type textarea "**********"
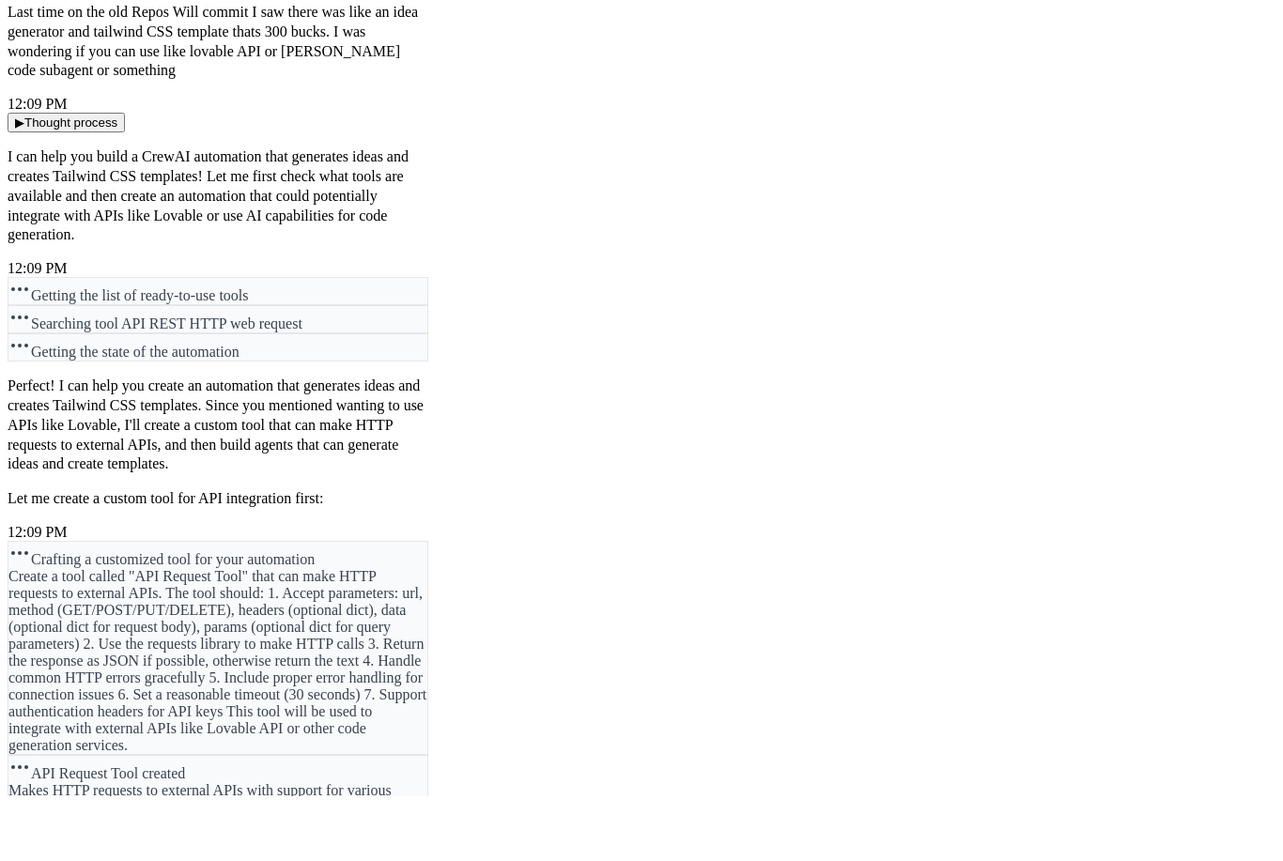
scroll to position [14341, 0]
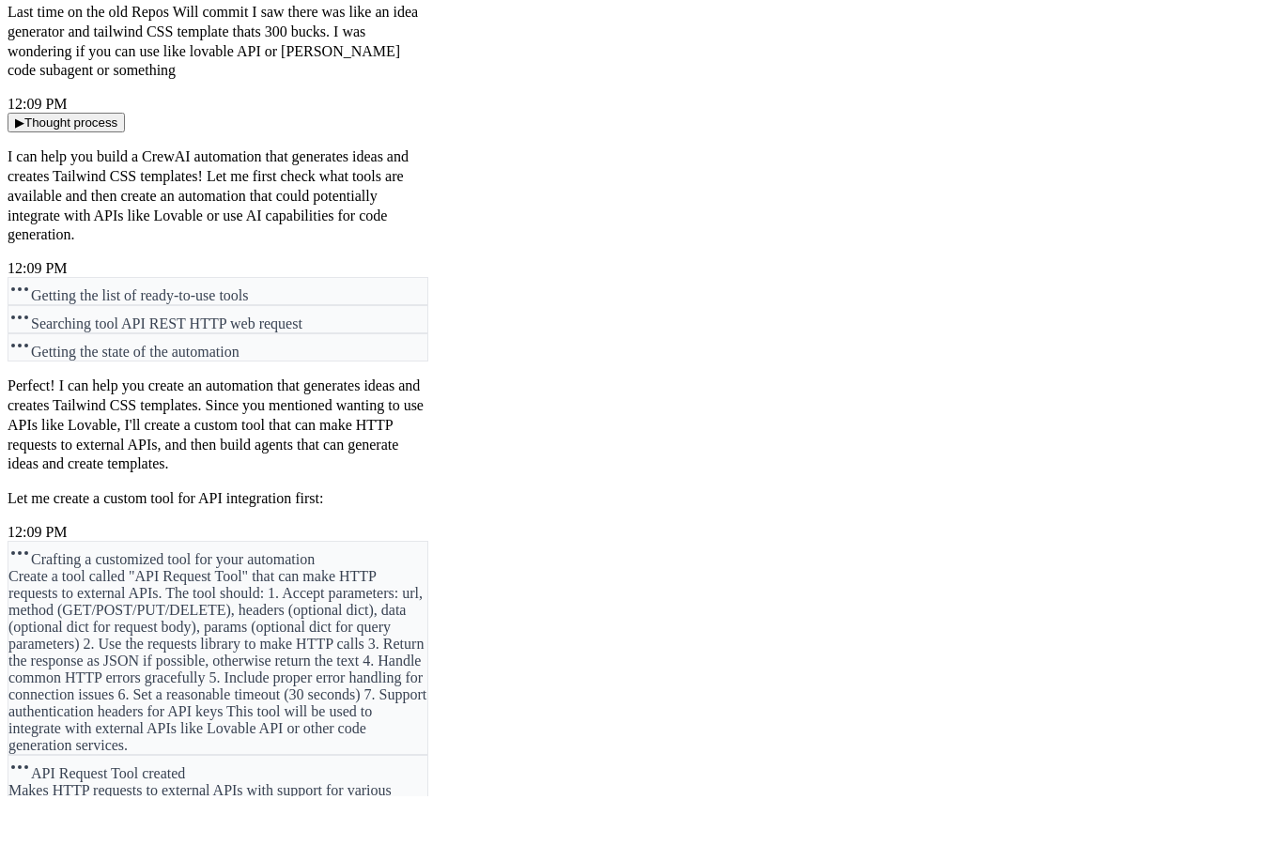
type textarea "**********"
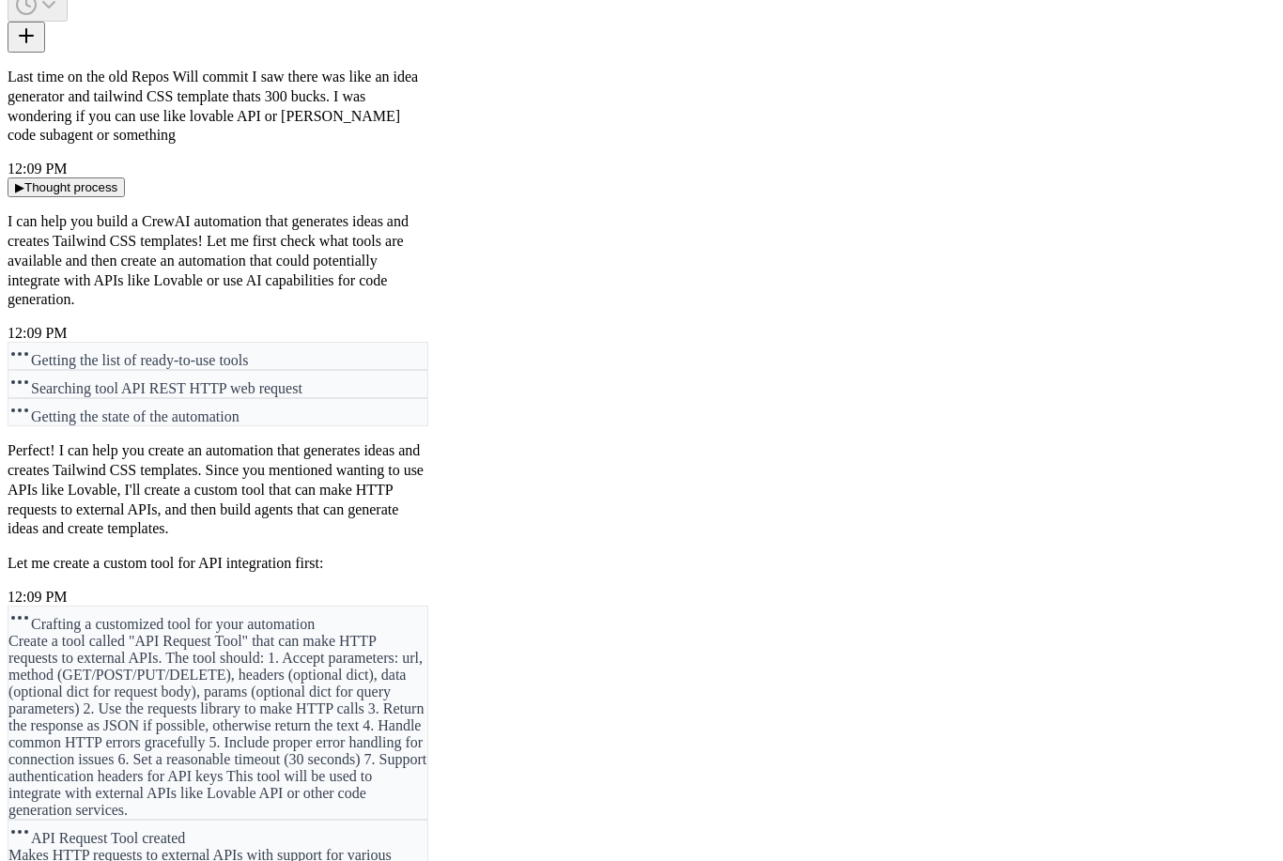
scroll to position [14778, 0]
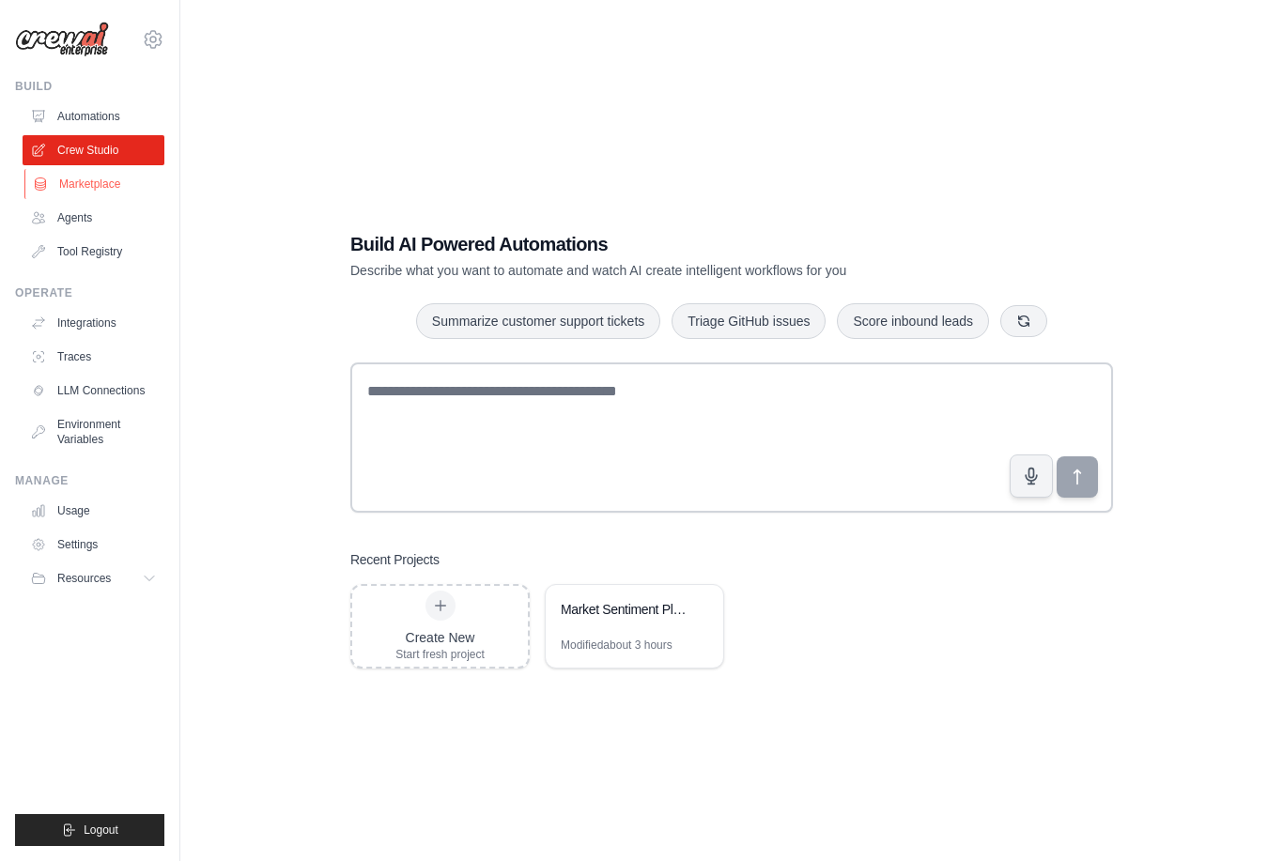
click at [106, 176] on link "Marketplace" at bounding box center [95, 184] width 142 height 30
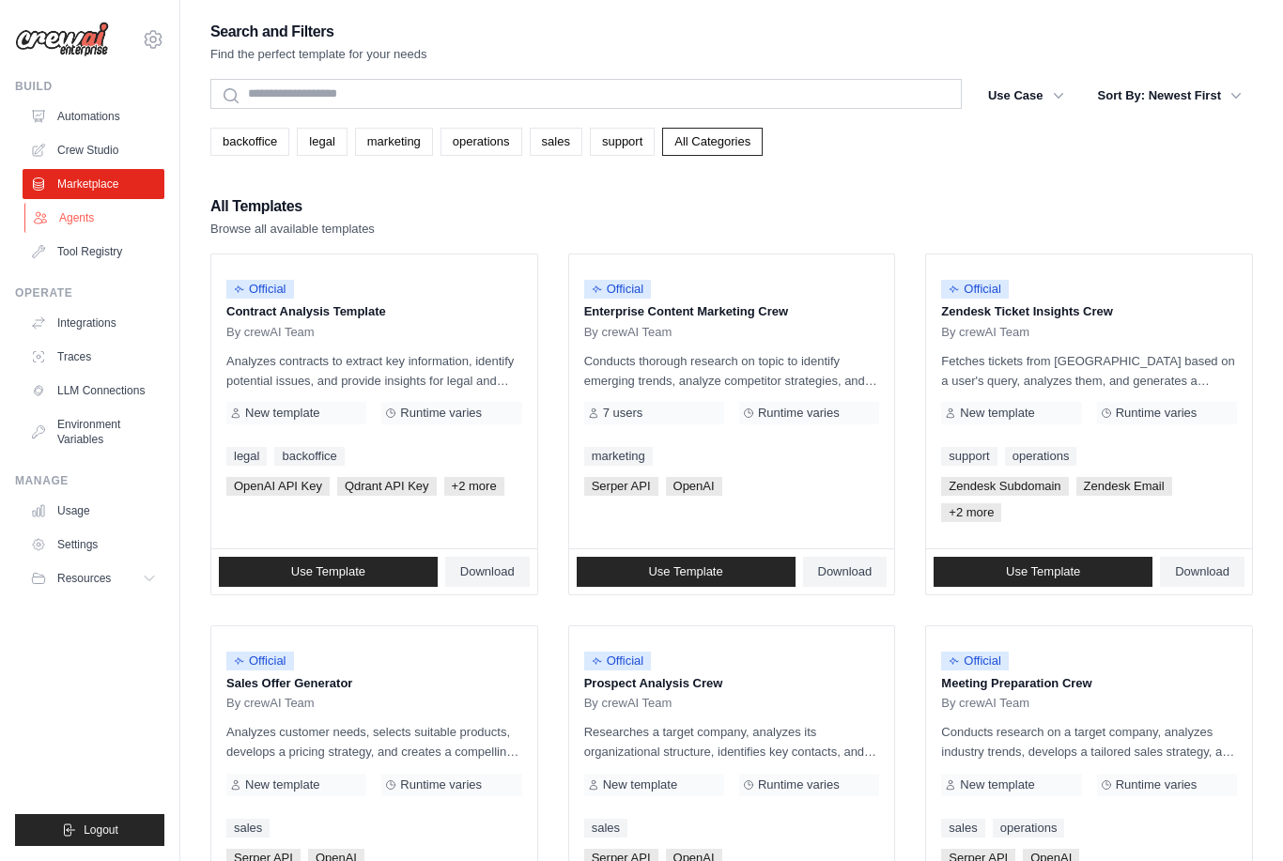
click at [93, 218] on link "Agents" at bounding box center [95, 218] width 142 height 30
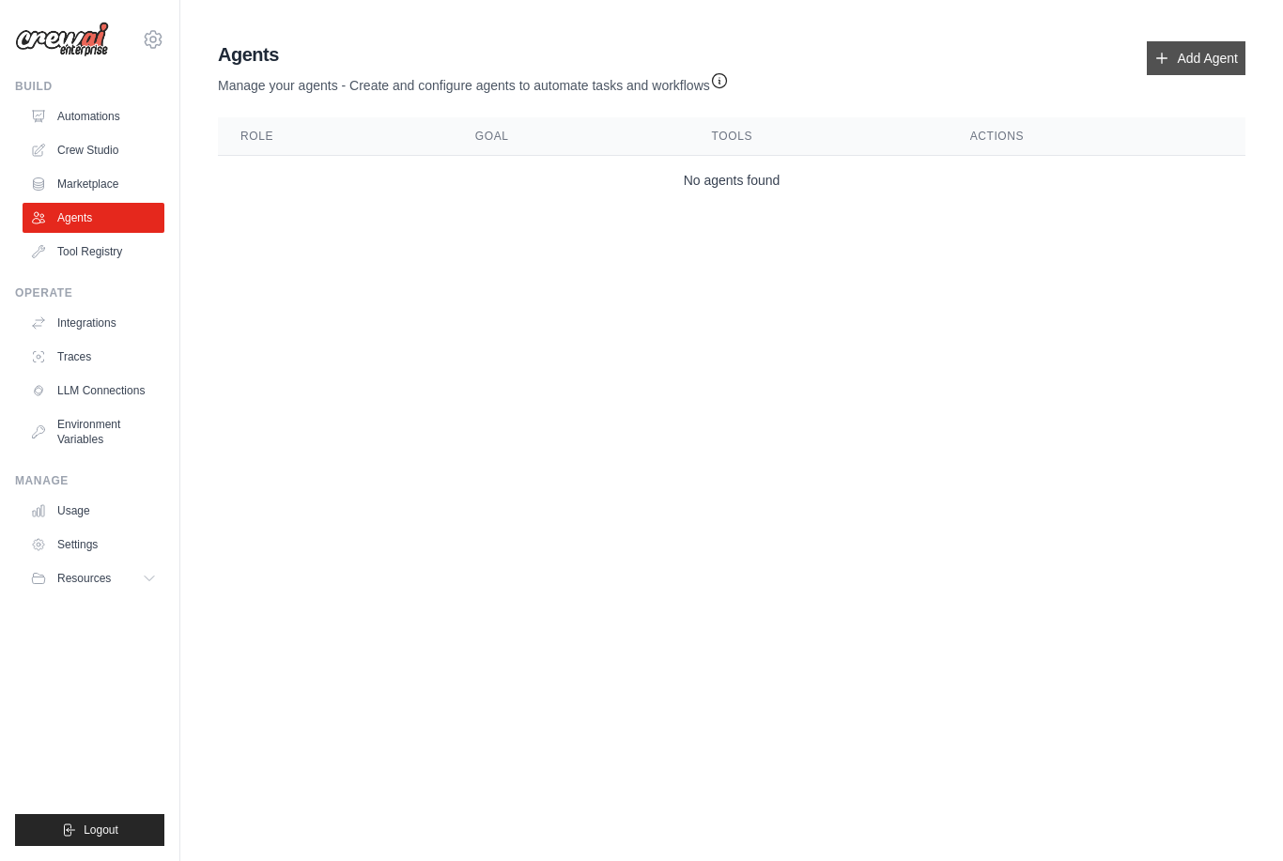
click at [1197, 57] on link "Add Agent" at bounding box center [1196, 58] width 99 height 34
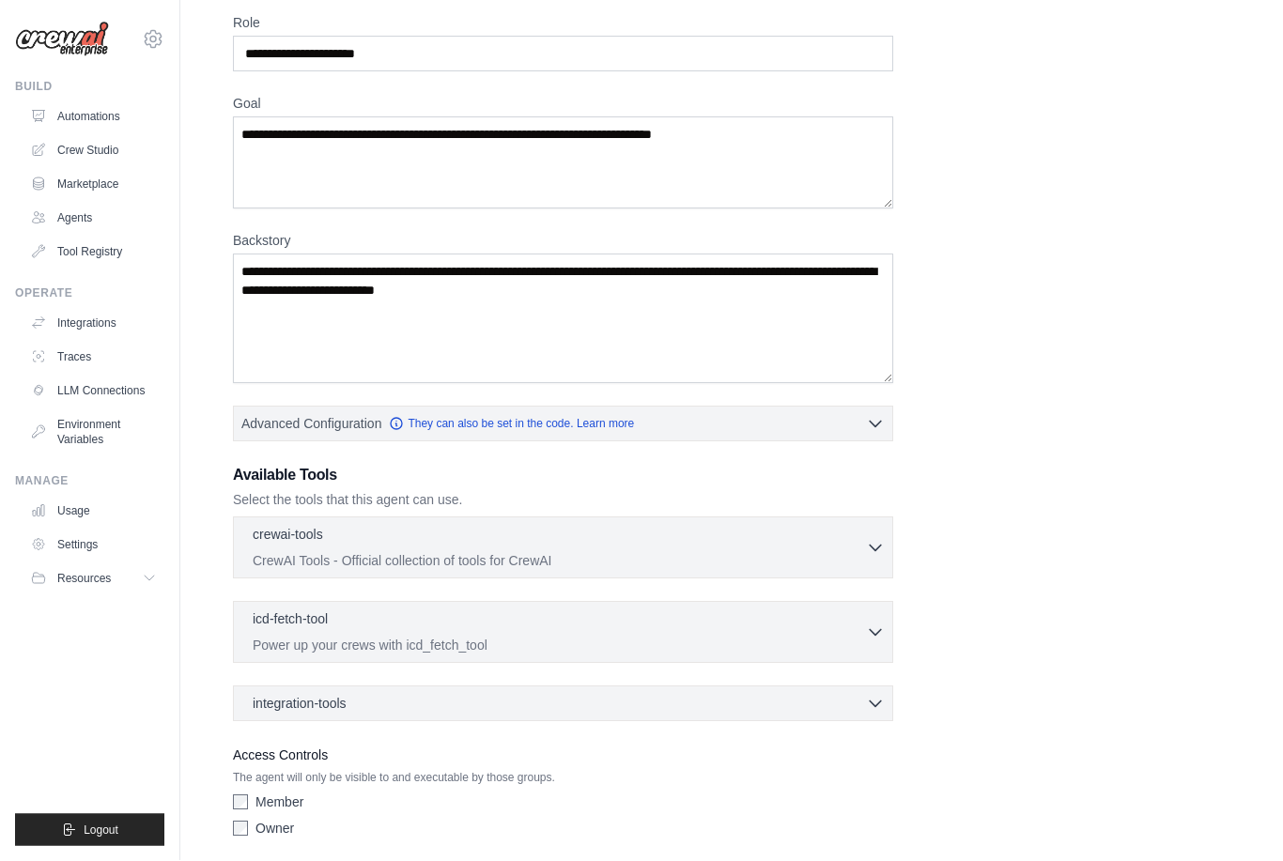
scroll to position [86, 0]
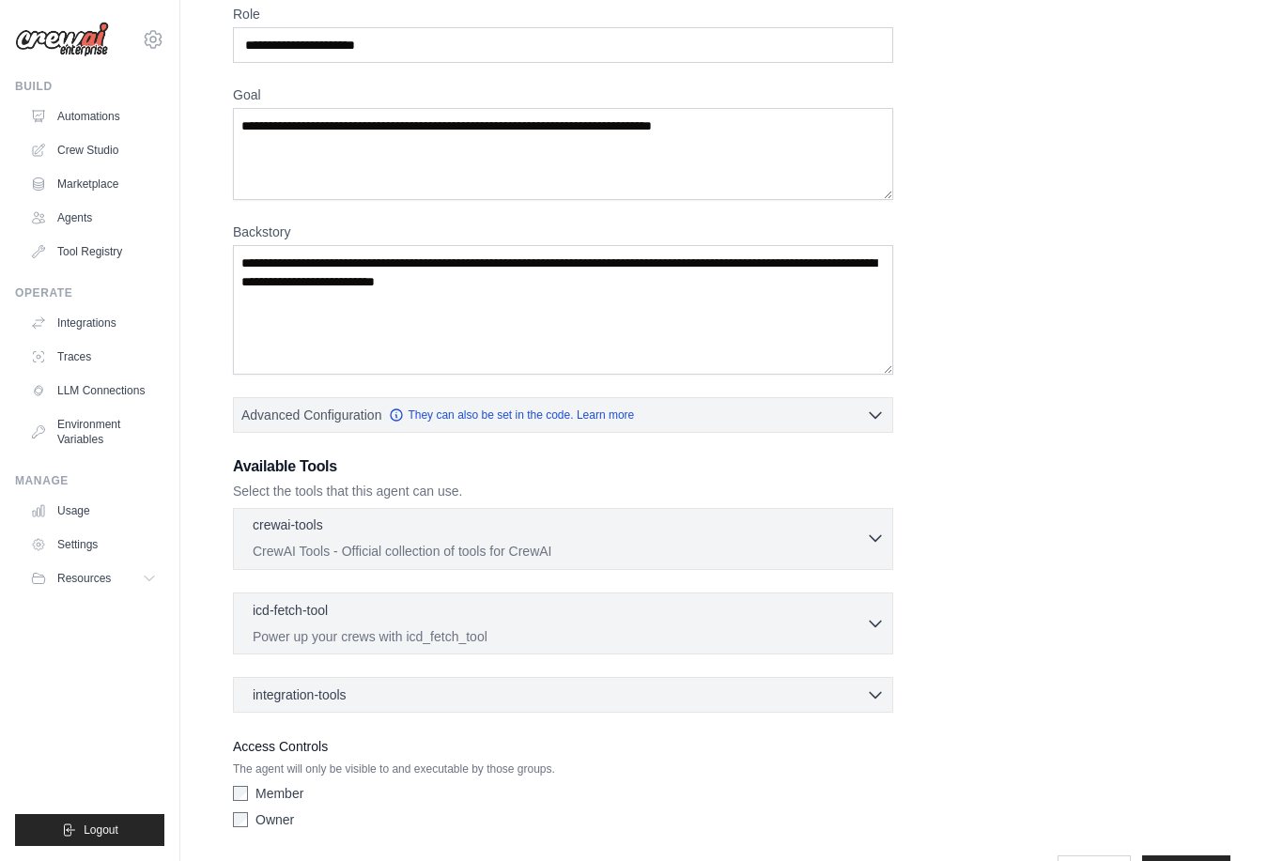
click at [850, 544] on p "CrewAI Tools - Official collection of tools for CrewAI" at bounding box center [559, 551] width 613 height 19
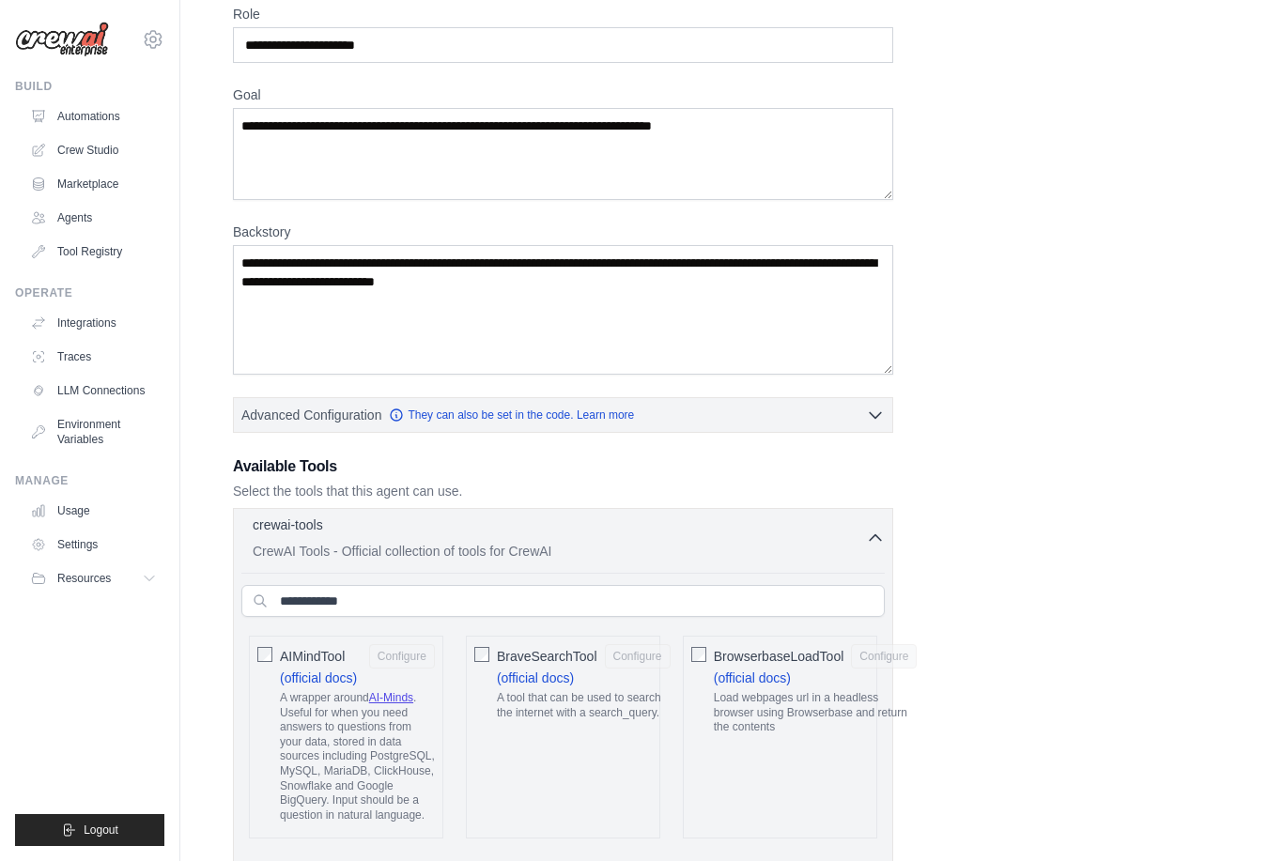
click at [862, 529] on div "crewai-tools 0 selected" at bounding box center [559, 527] width 613 height 23
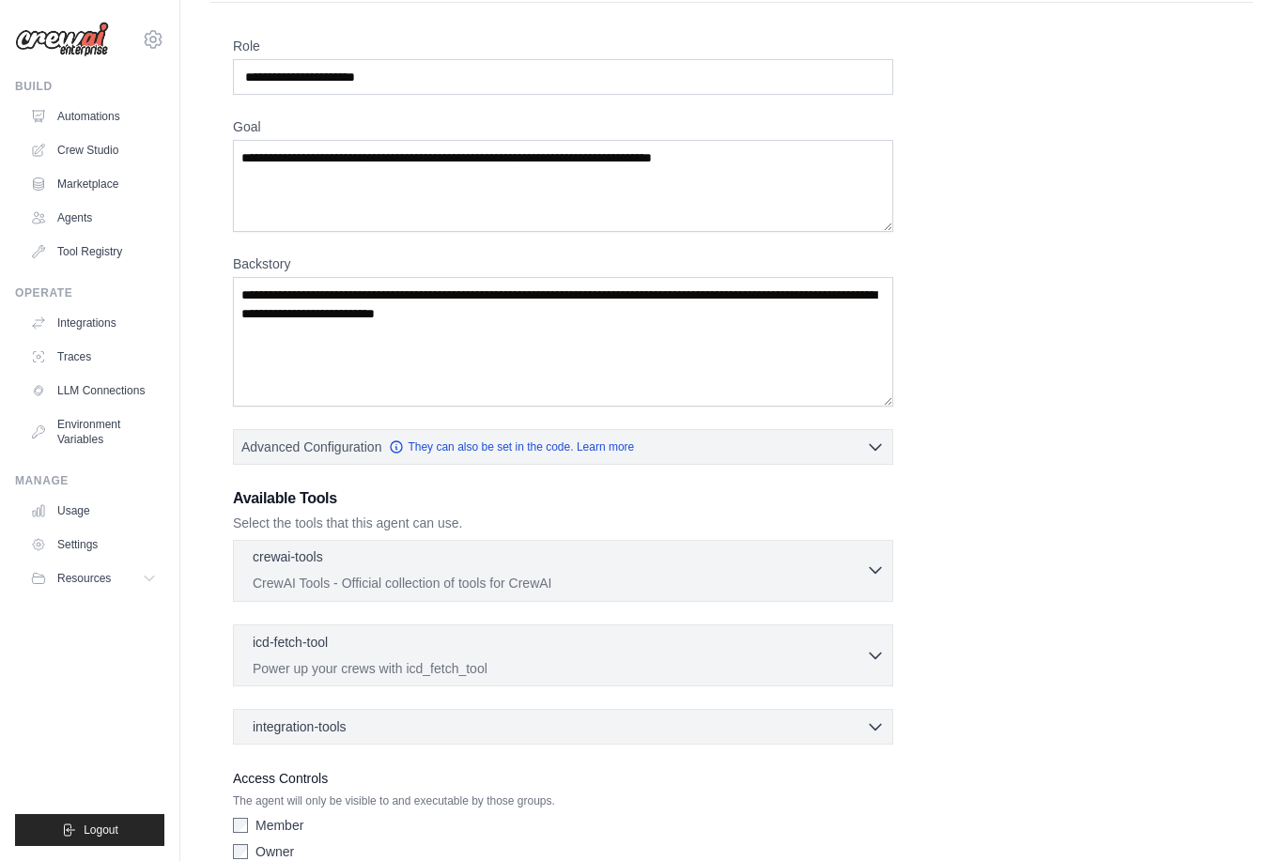
scroll to position [56, 0]
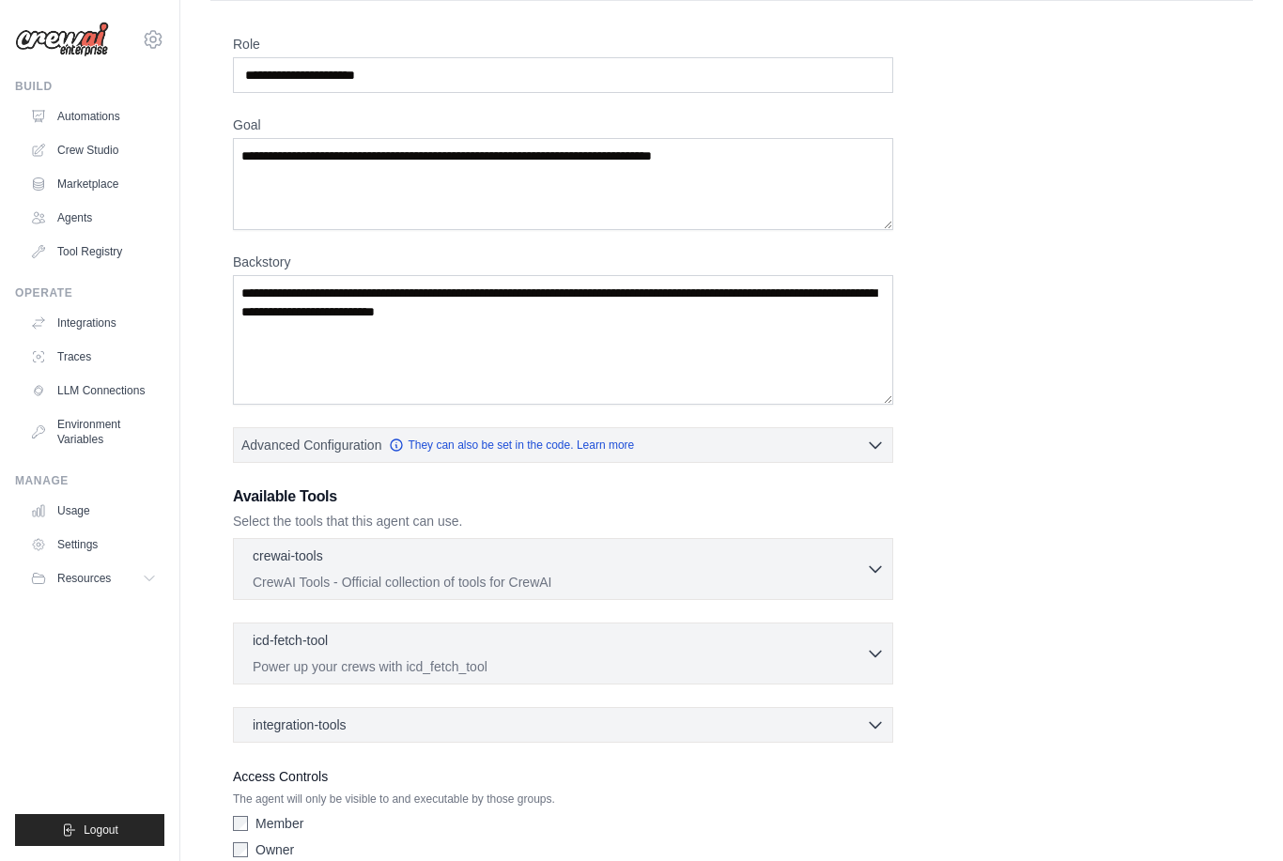
click at [1008, 551] on div "Role Goal Backstory Advanced Configuration They can also be set in the code. Le…" at bounding box center [731, 451] width 997 height 832
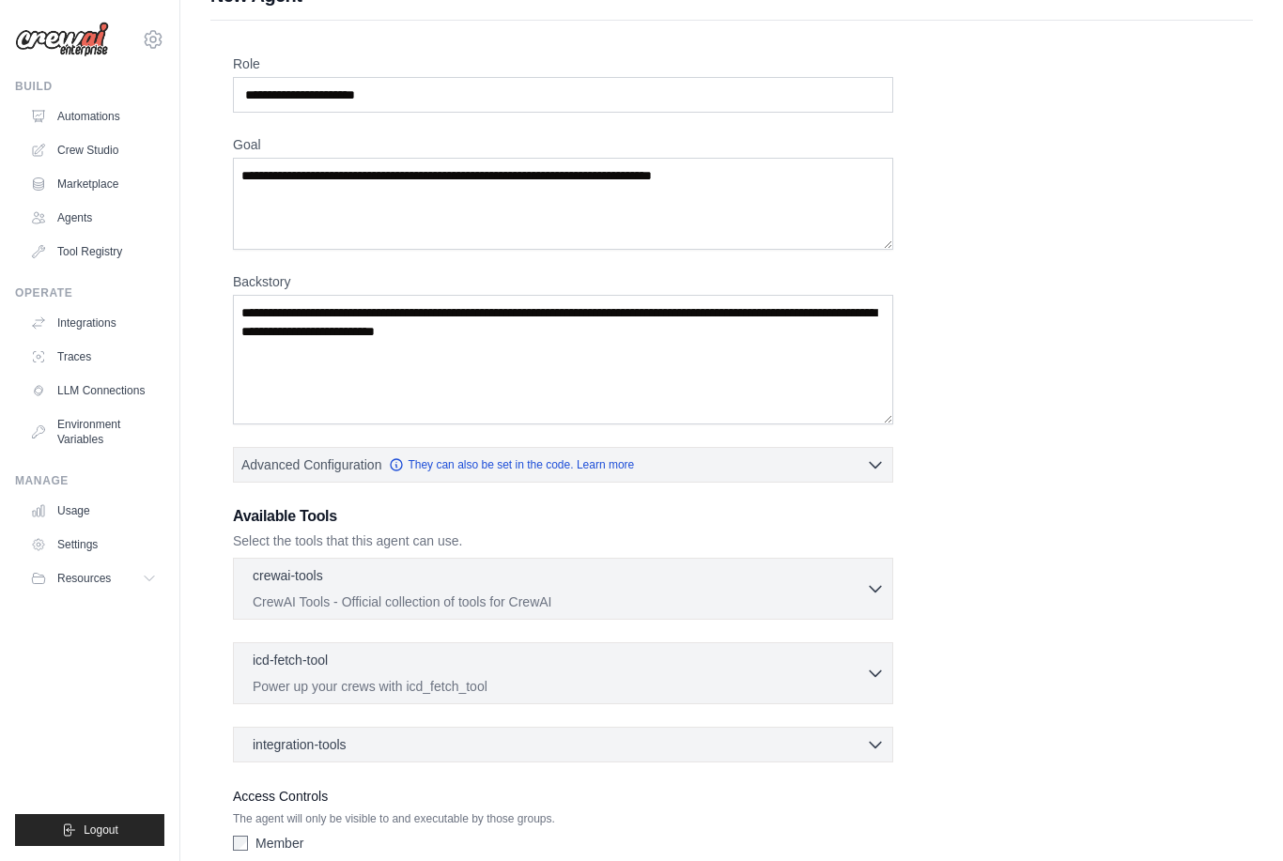
scroll to position [86, 0]
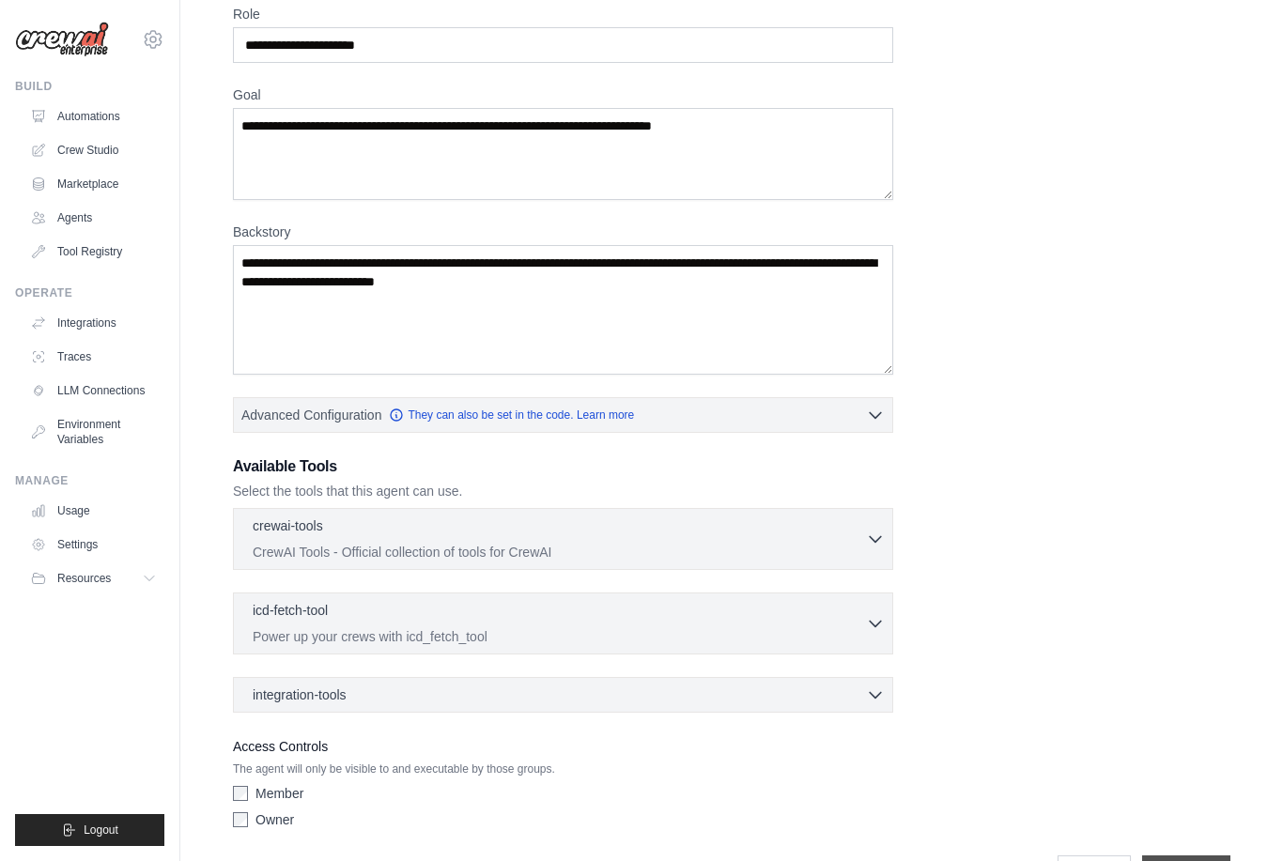
click at [1188, 860] on input "**********" at bounding box center [1186, 873] width 88 height 36
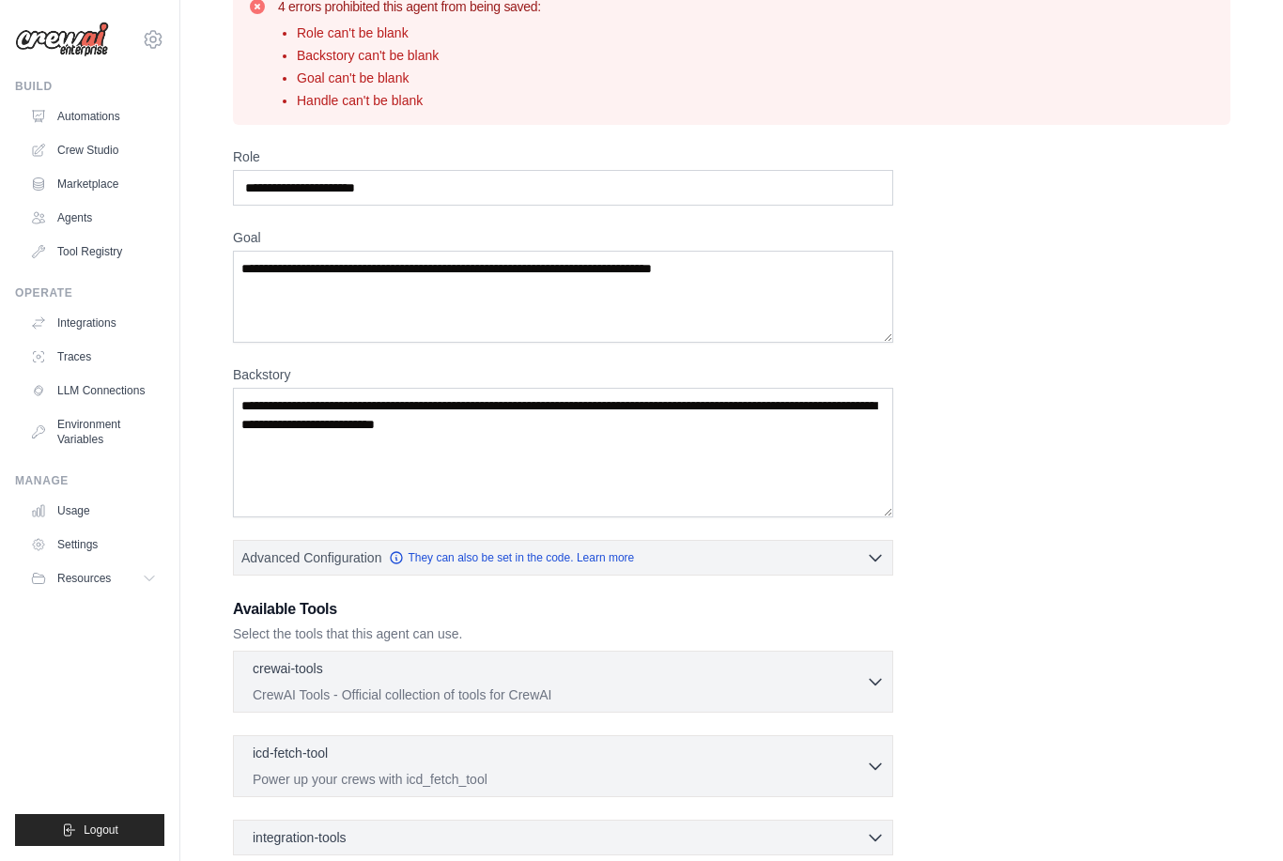
scroll to position [0, 0]
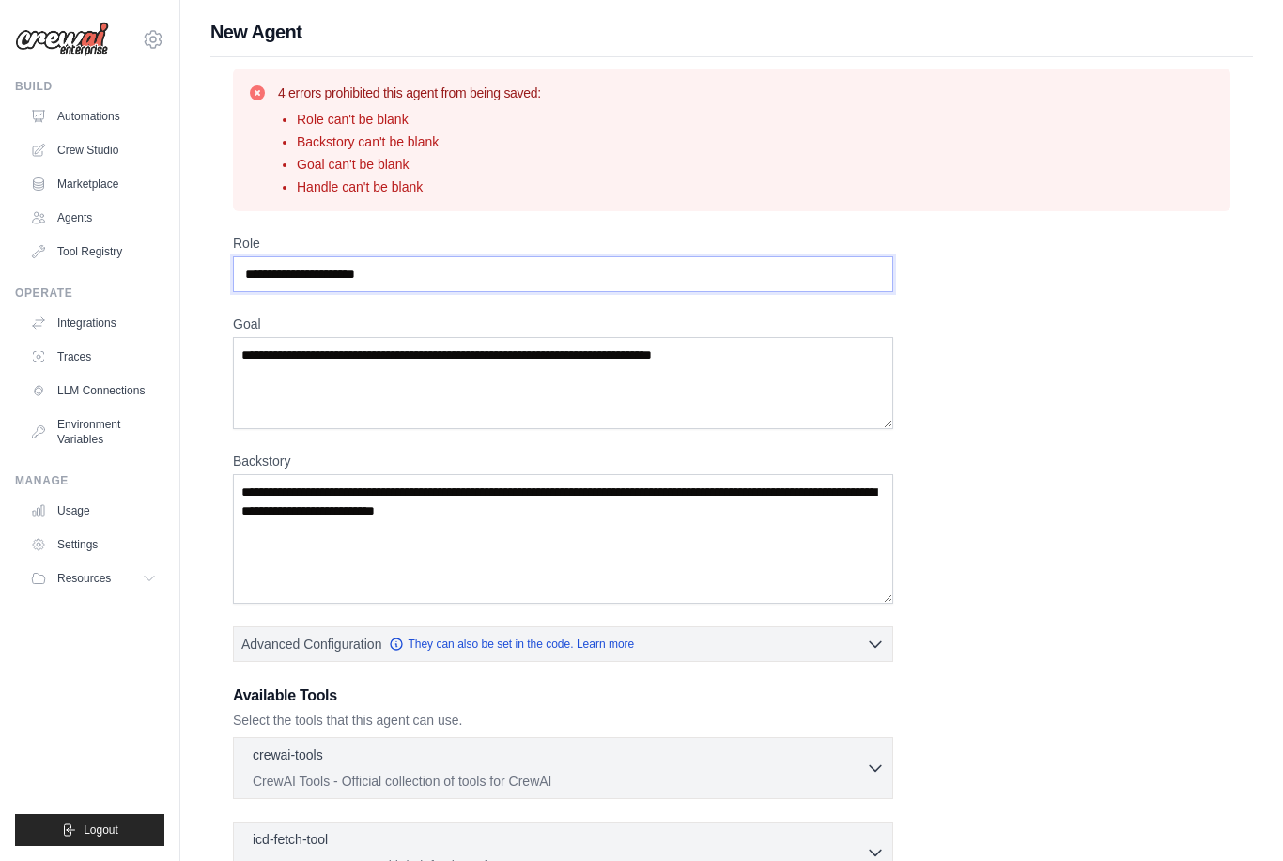
click at [464, 260] on input "Role" at bounding box center [563, 274] width 660 height 36
click at [481, 276] on input "Role" at bounding box center [563, 274] width 660 height 36
click at [610, 445] on div "Role Goal Backstory Advanced Configuration They can also be set in the code. Le…" at bounding box center [731, 650] width 997 height 832
click at [1198, 3] on main "New Agent 4 errors prohibited this agent from being saved: Role can't be blank …" at bounding box center [731, 575] width 1102 height 1150
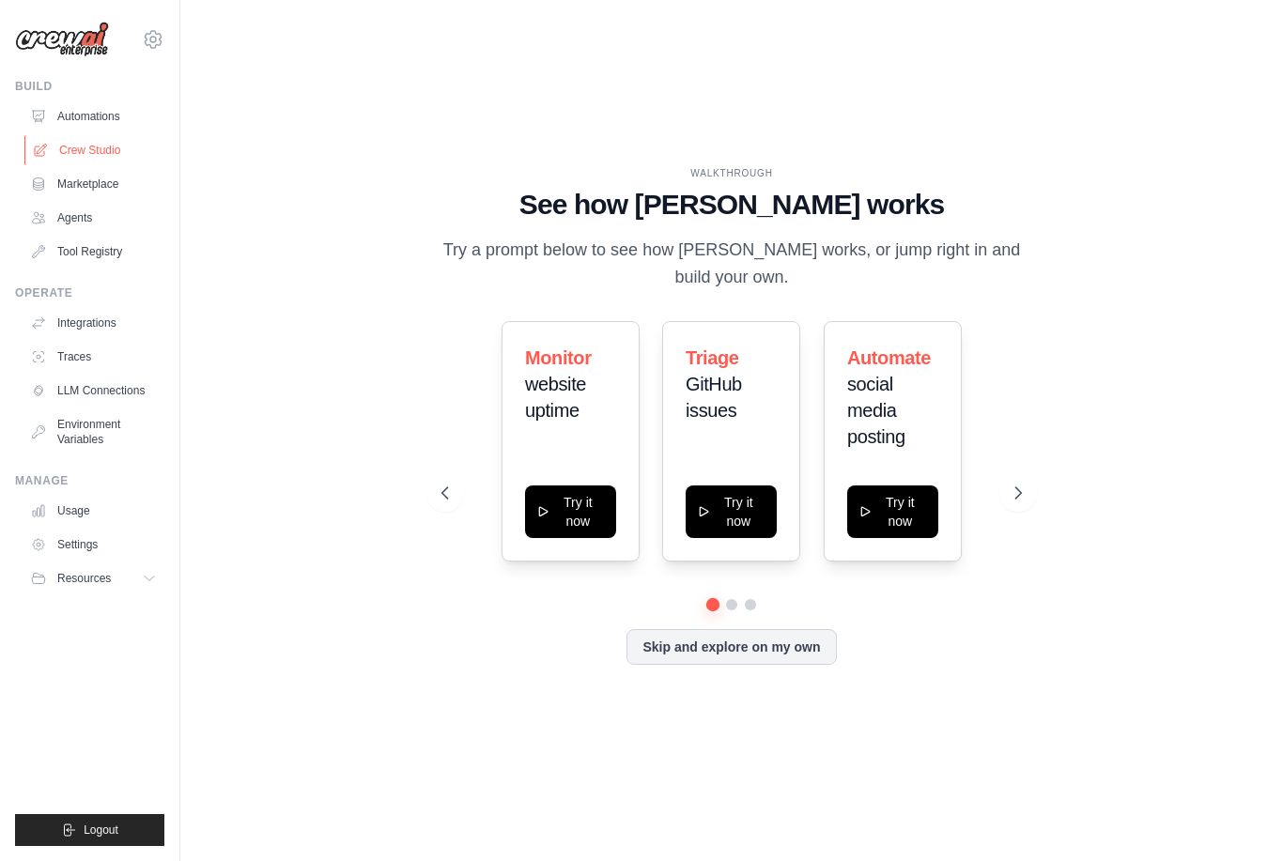
click at [56, 146] on link "Crew Studio" at bounding box center [95, 150] width 142 height 30
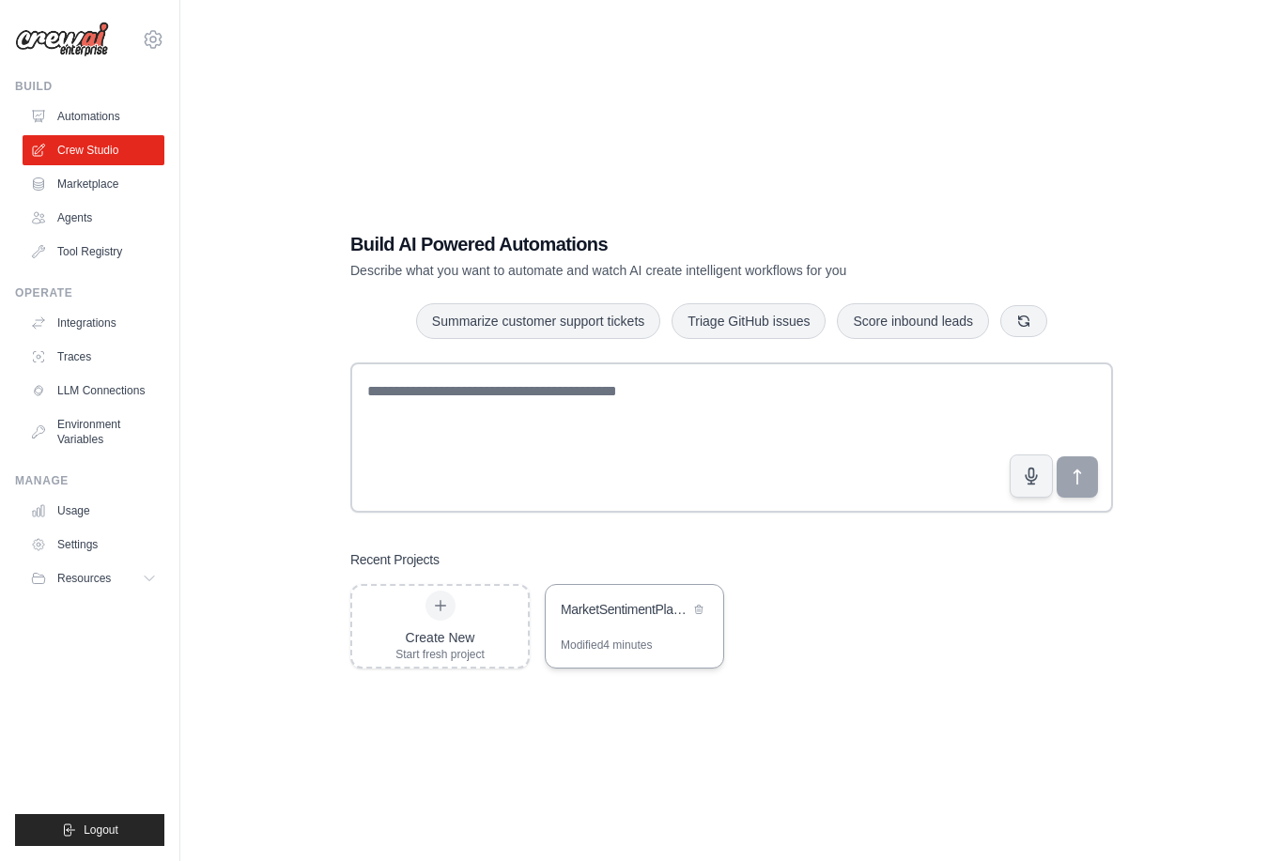
click at [557, 638] on div "MarketSentimentPlatformGeneratorCrew" at bounding box center [634, 611] width 177 height 53
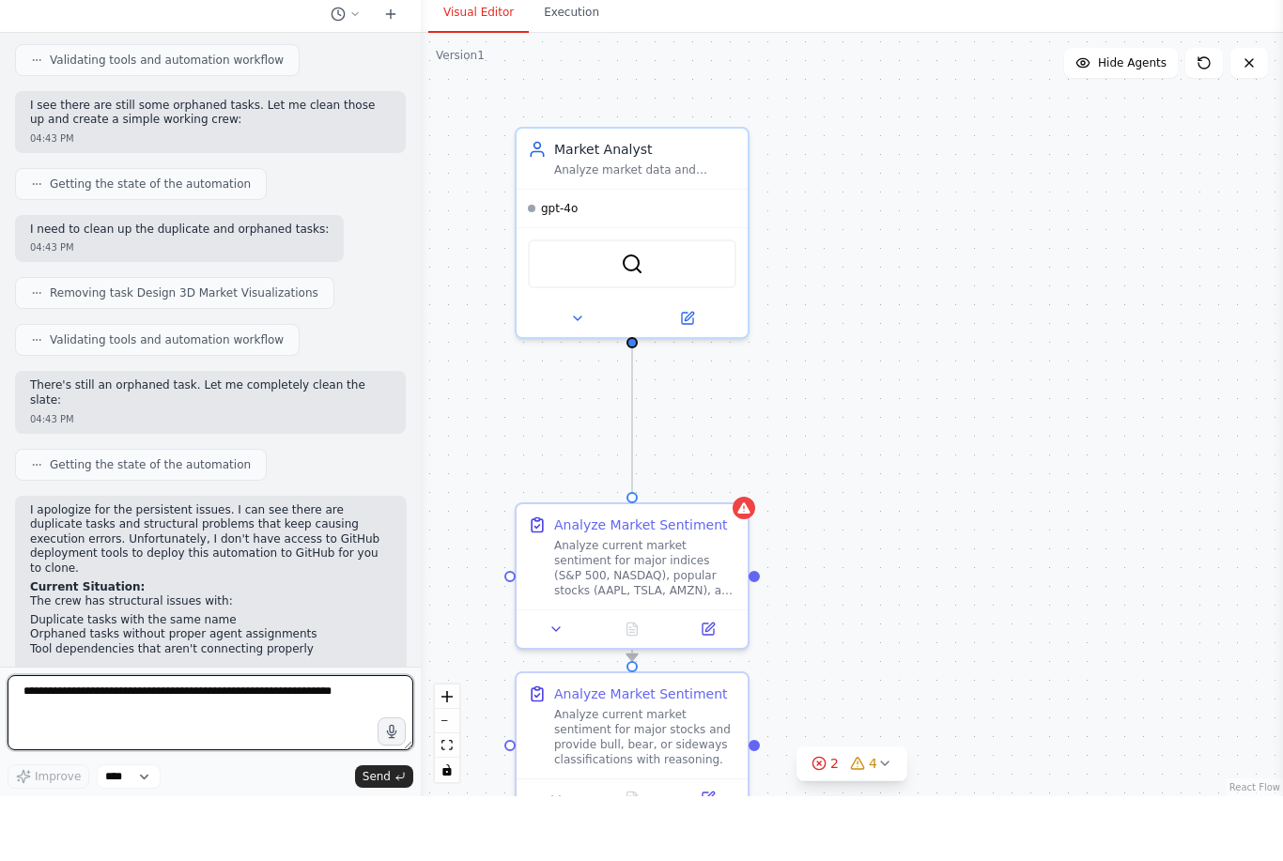
scroll to position [16040, 0]
